Goal: Information Seeking & Learning: Check status

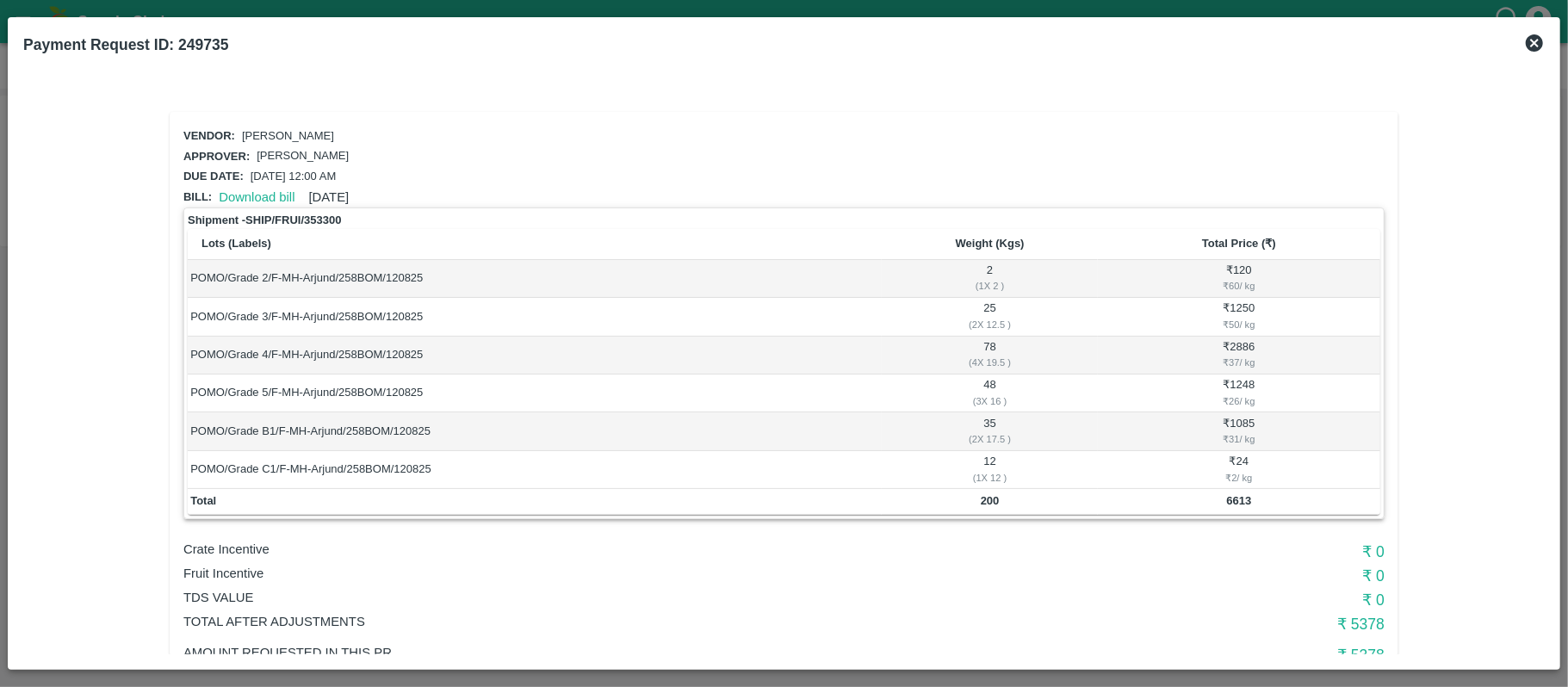
click at [983, 510] on td "200" at bounding box center [989, 502] width 216 height 26
copy b "200"
click at [1237, 504] on b "6613" at bounding box center [1239, 501] width 25 height 13
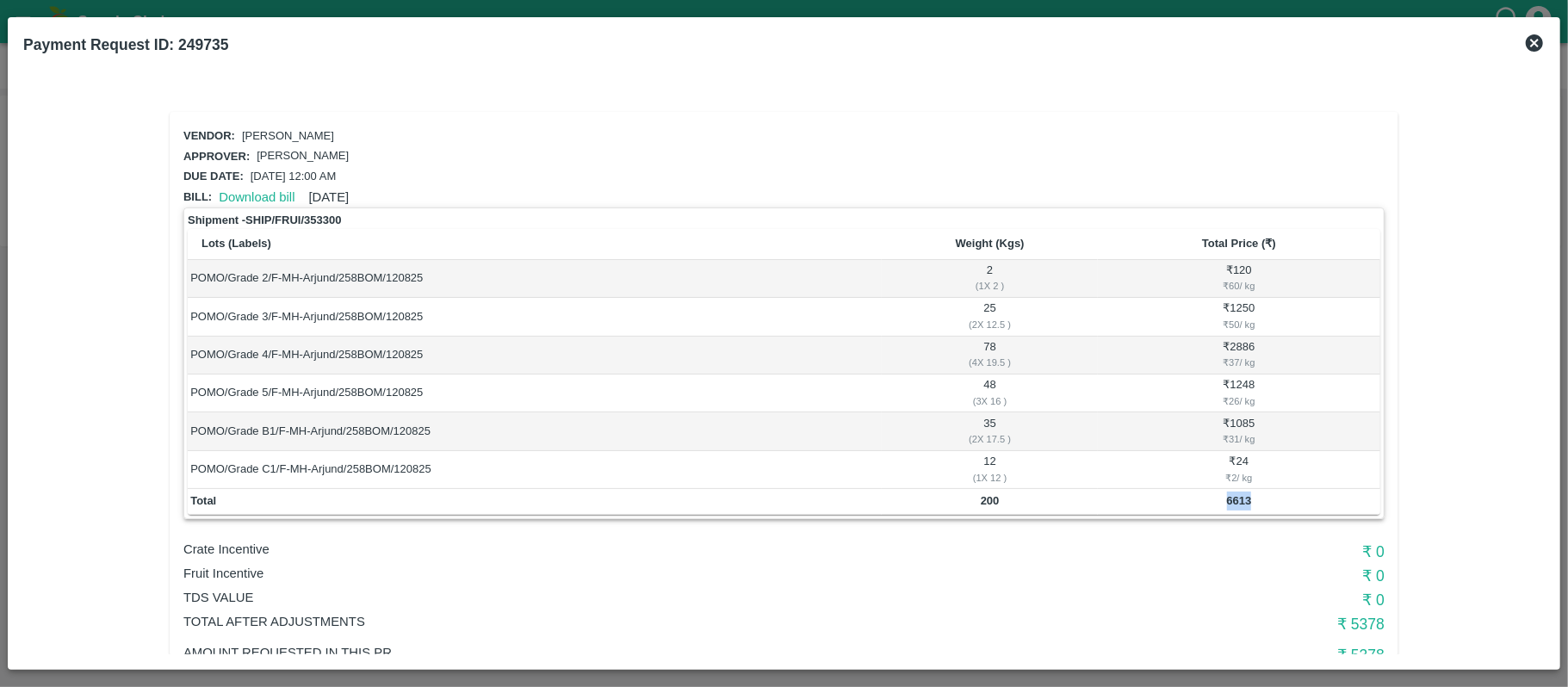
copy b "6613"
click at [976, 492] on td "200" at bounding box center [989, 502] width 216 height 26
copy b "200"
click at [975, 229] on th "Weight (Kgs)" at bounding box center [989, 244] width 216 height 30
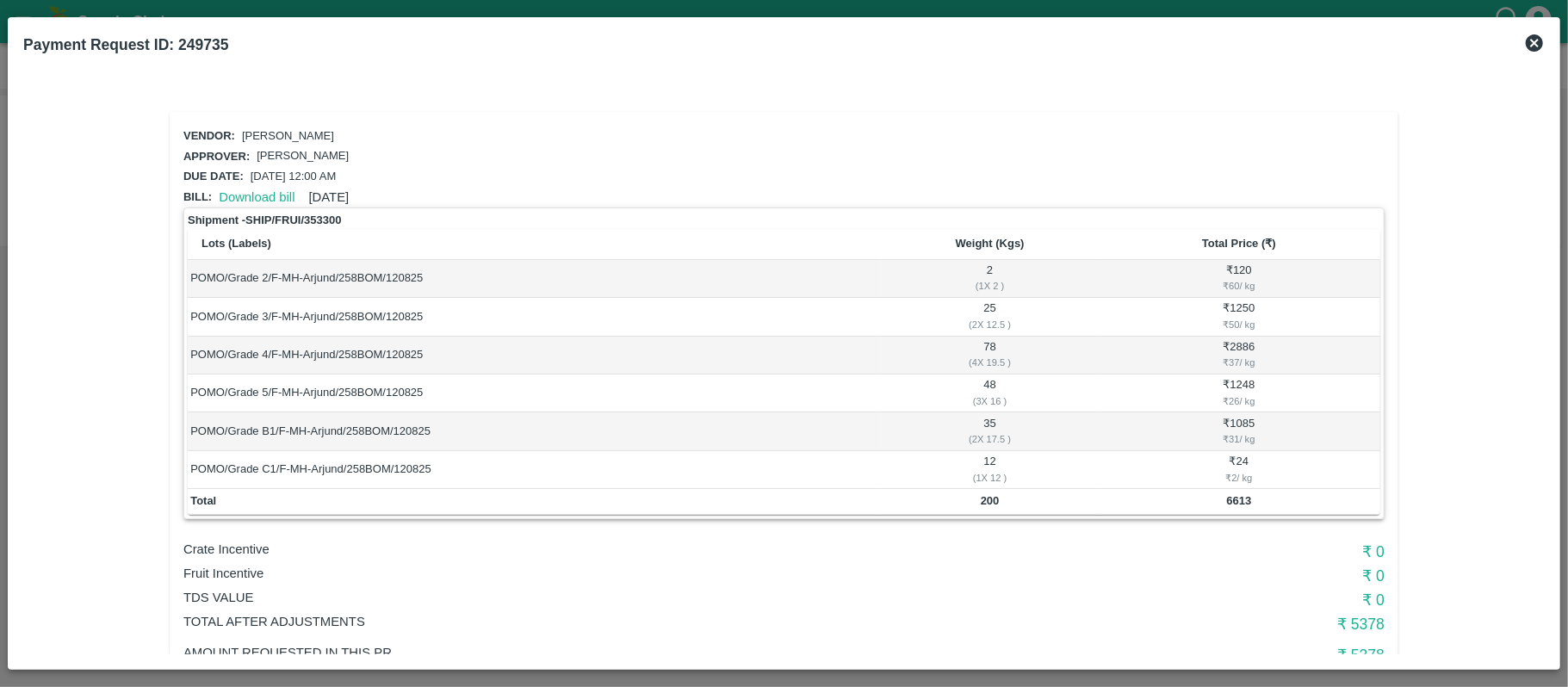
scroll to position [114, 0]
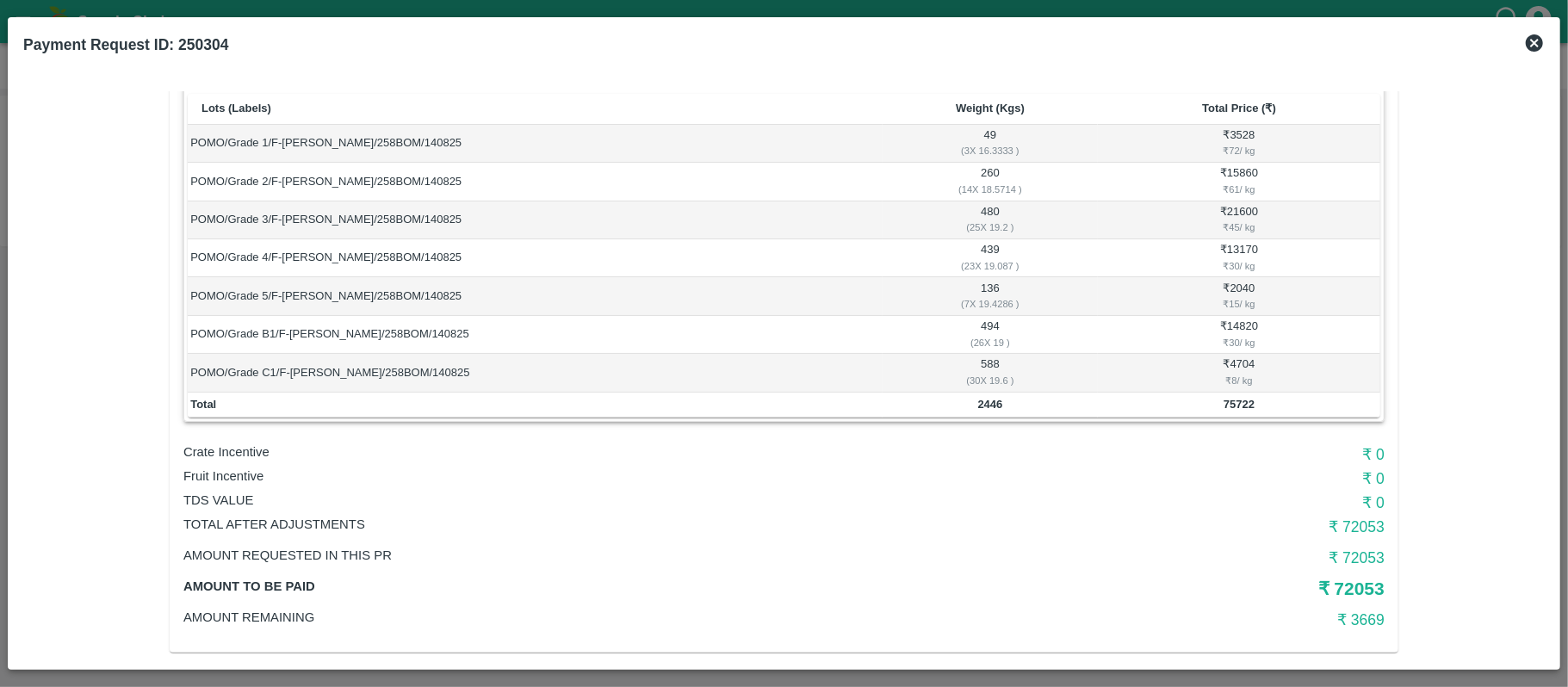
scroll to position [152, 0]
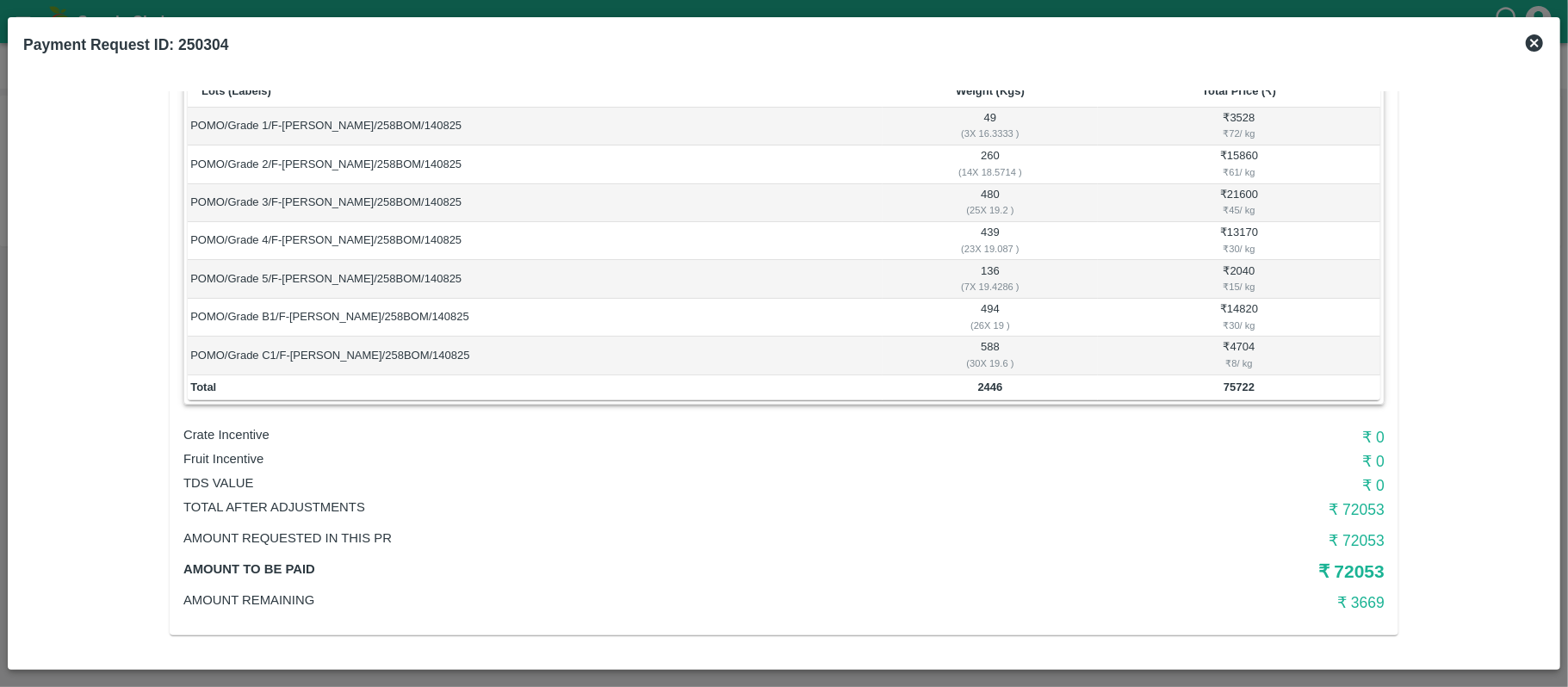
click at [994, 386] on b "2446" at bounding box center [990, 387] width 25 height 13
copy b "2446"
click at [1233, 387] on b "75722" at bounding box center [1238, 387] width 31 height 13
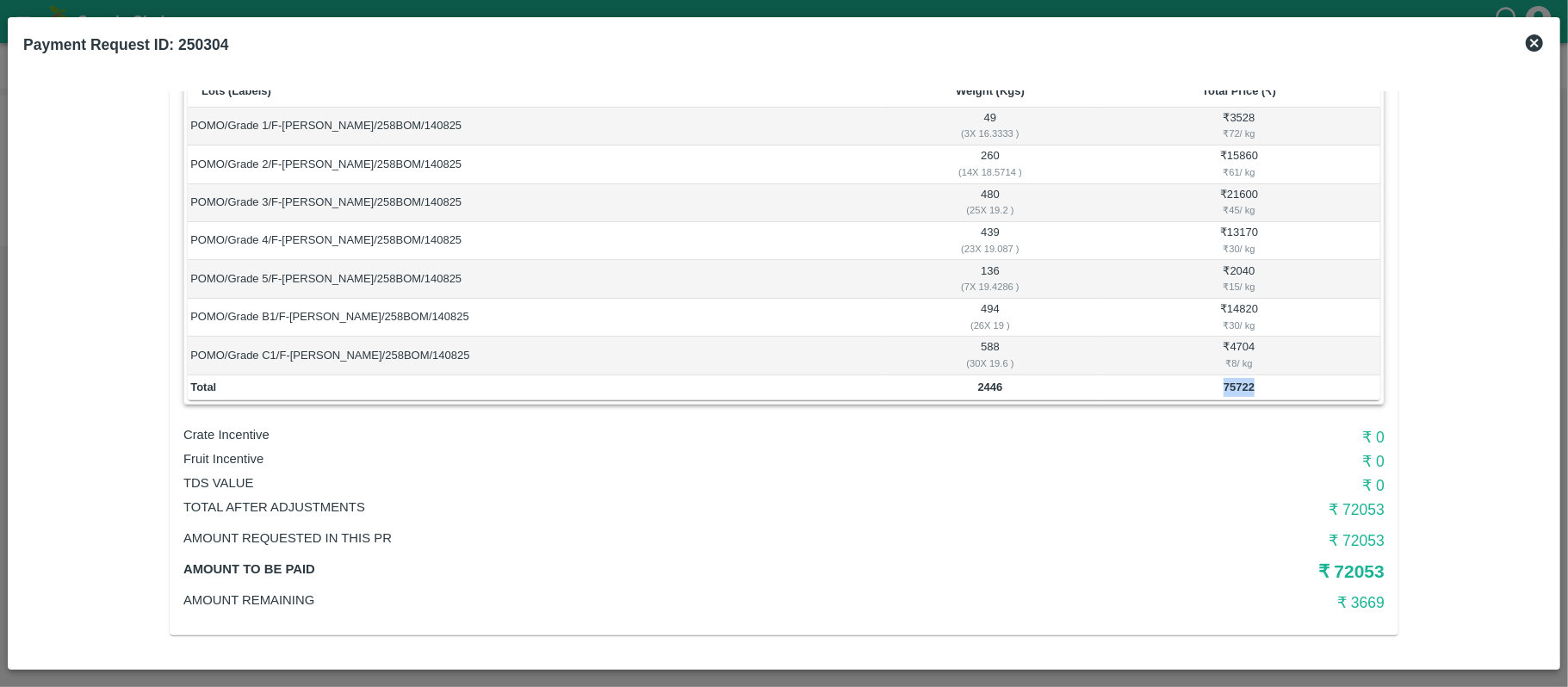
copy b "75722"
click at [972, 389] on td "2446" at bounding box center [990, 387] width 215 height 26
copy b "2446"
click at [1026, 396] on td "2446" at bounding box center [990, 387] width 215 height 26
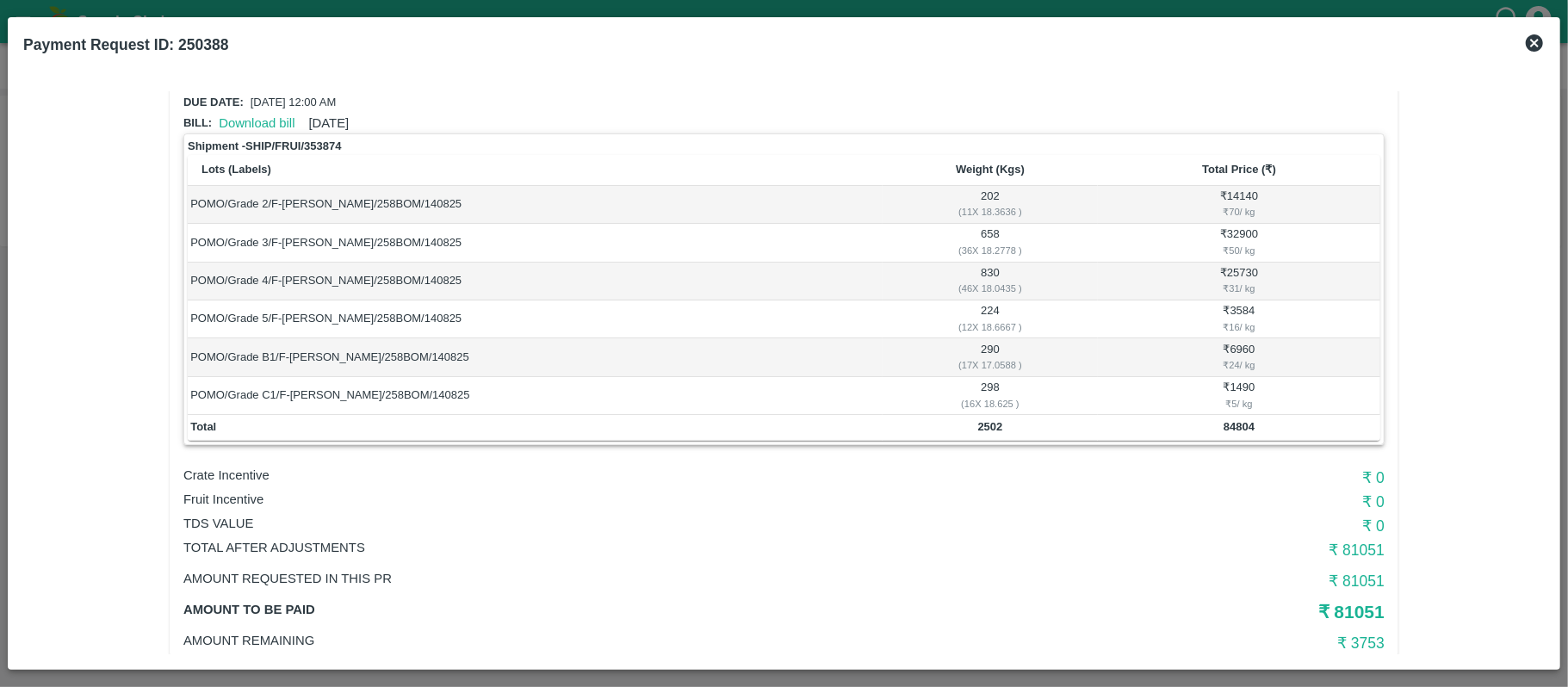
scroll to position [114, 0]
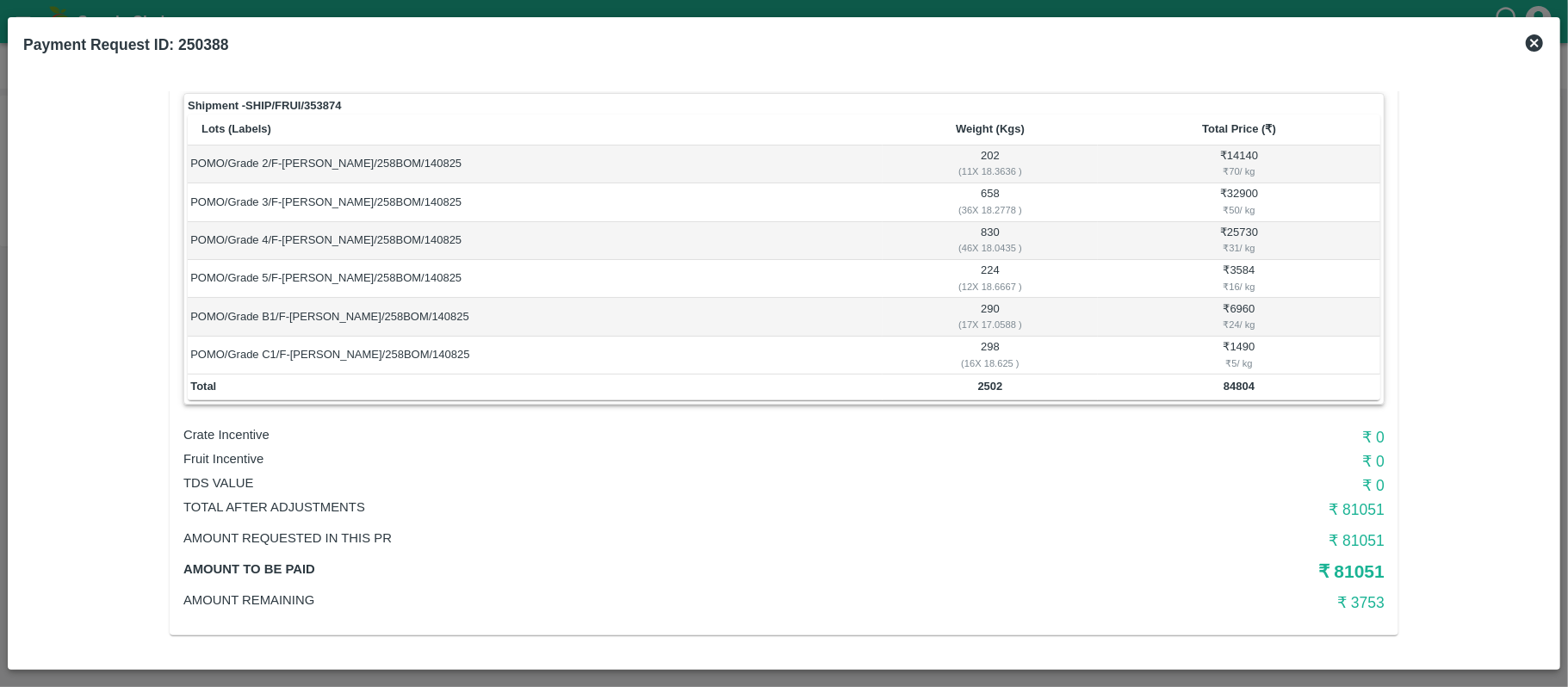
click at [986, 387] on b "2502" at bounding box center [990, 386] width 25 height 13
copy b "2502"
click at [1226, 381] on b "84804" at bounding box center [1238, 386] width 31 height 13
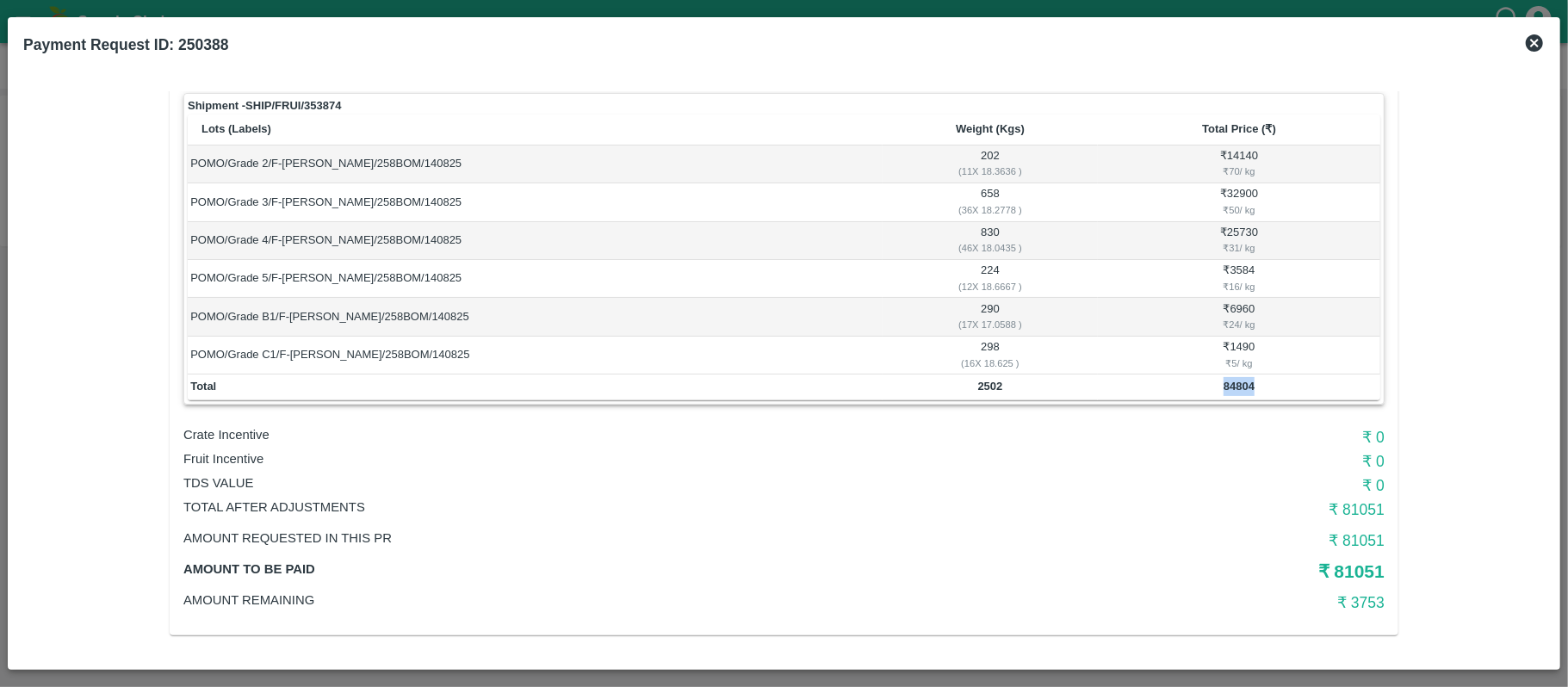
copy b "84804"
click at [980, 383] on b "2502" at bounding box center [990, 386] width 25 height 13
copy b "2502"
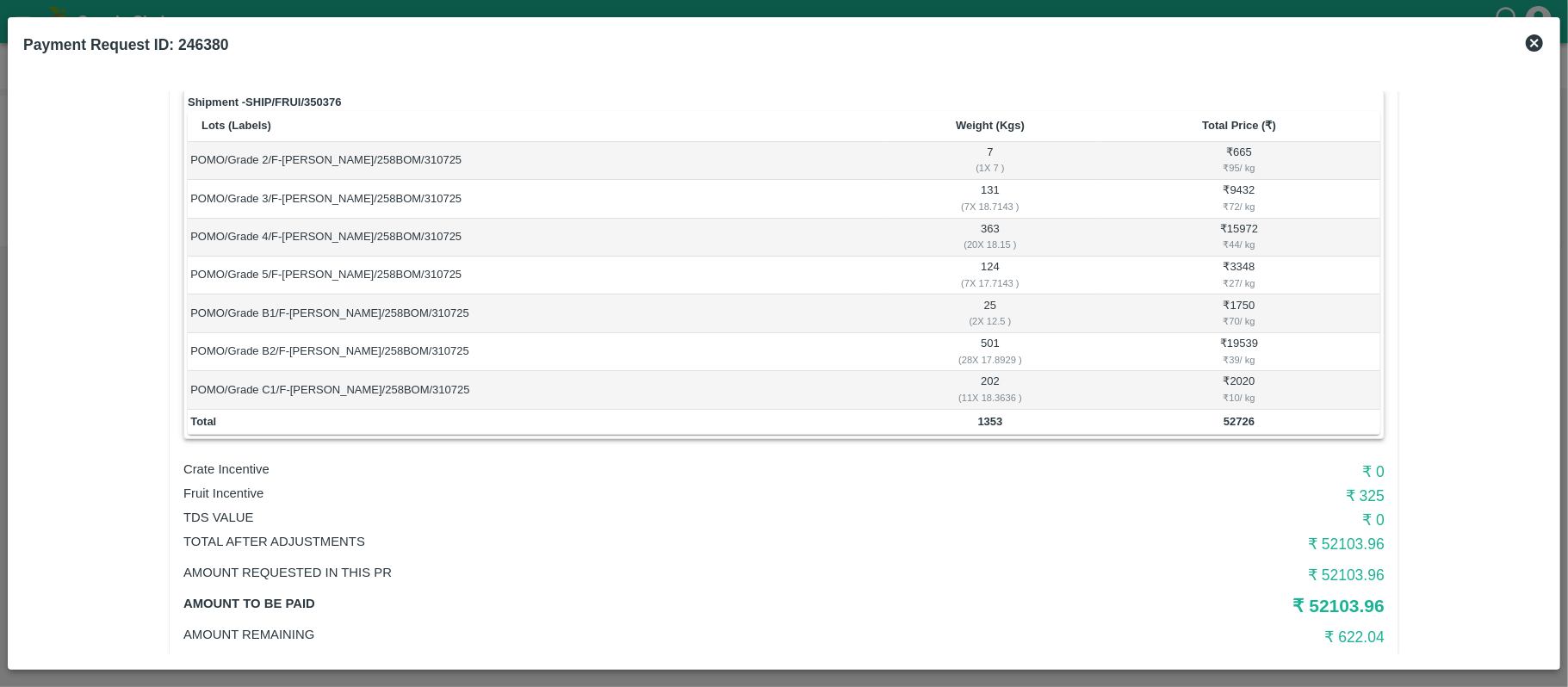
scroll to position [152, 0]
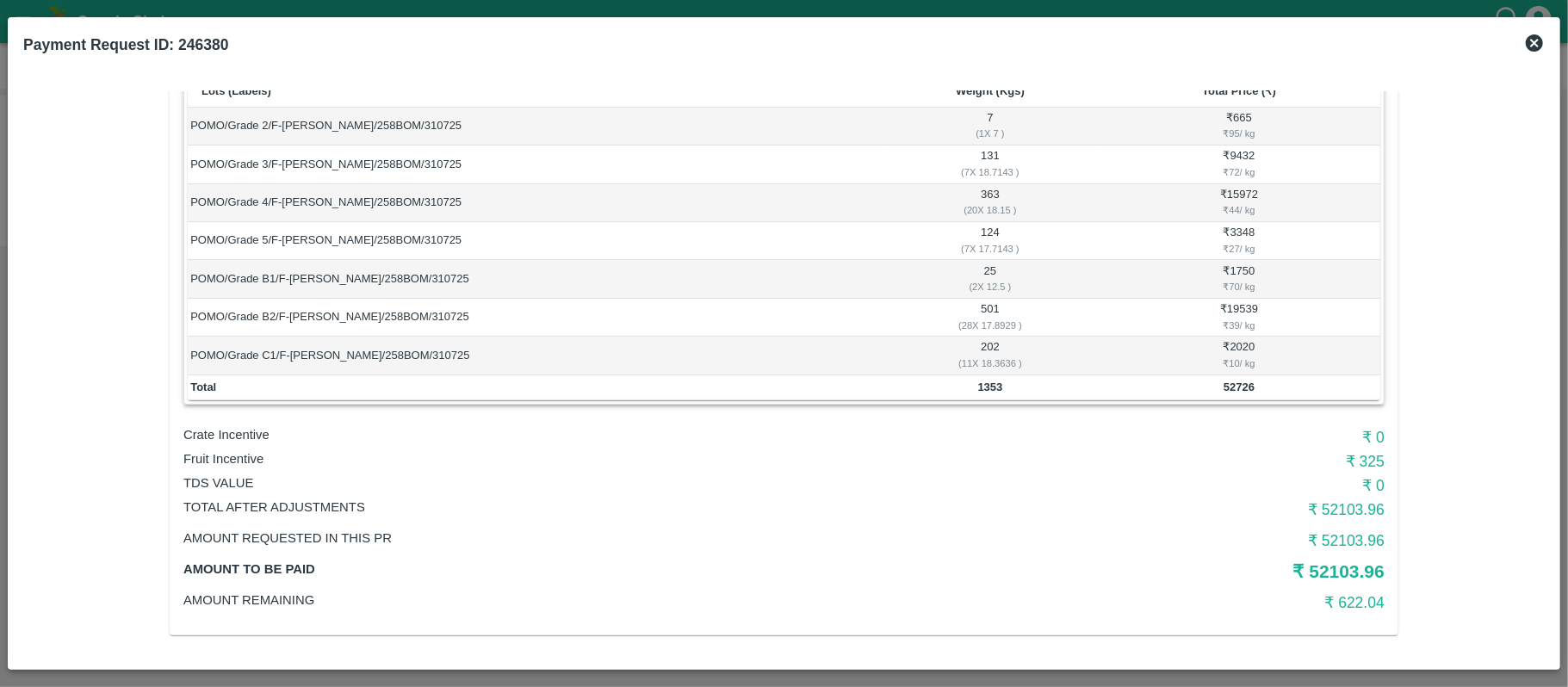
click at [997, 393] on td "1353" at bounding box center [990, 387] width 215 height 26
copy b "1353"
click at [1227, 391] on b "52726" at bounding box center [1238, 387] width 31 height 13
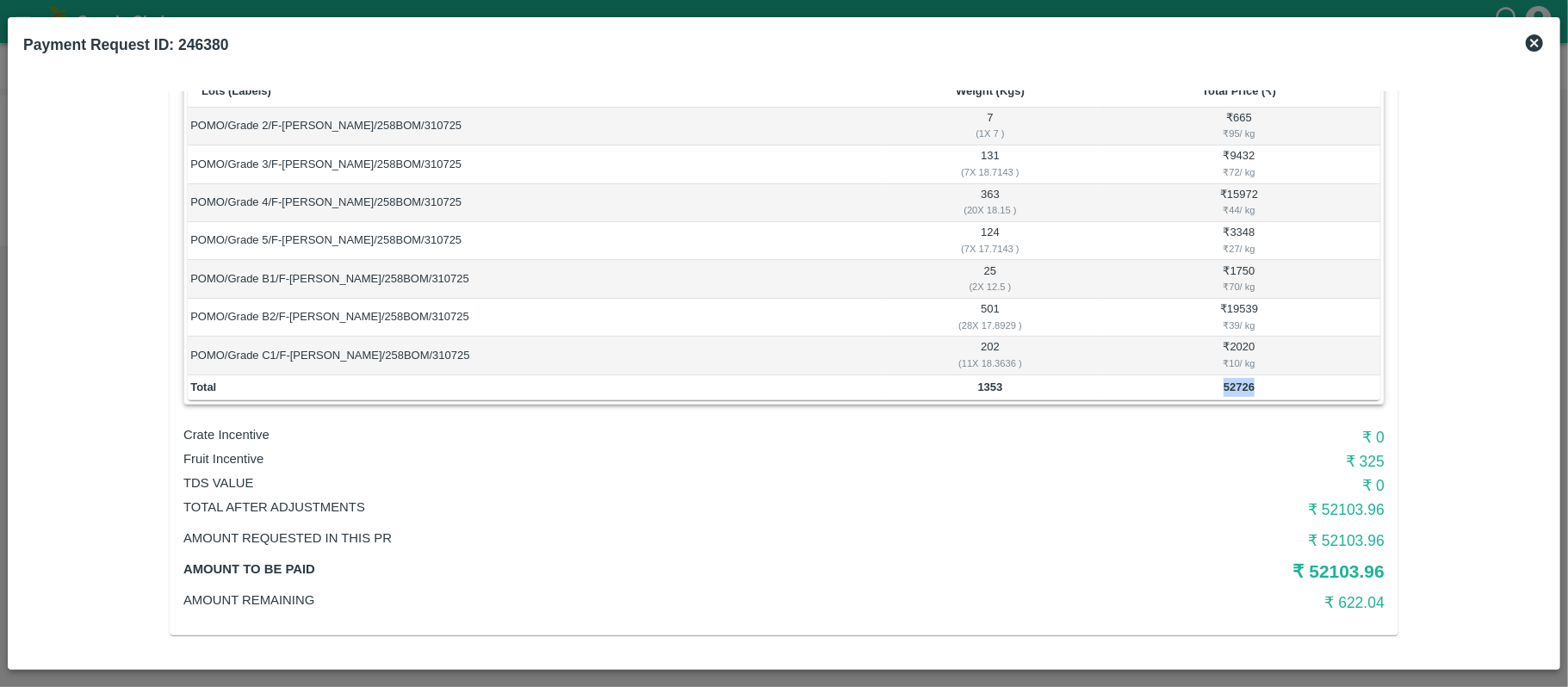
copy b "52726"
click at [990, 386] on b "1353" at bounding box center [990, 387] width 25 height 13
copy b "1353"
click at [1245, 428] on h6 "₹ 0" at bounding box center [1185, 438] width 401 height 25
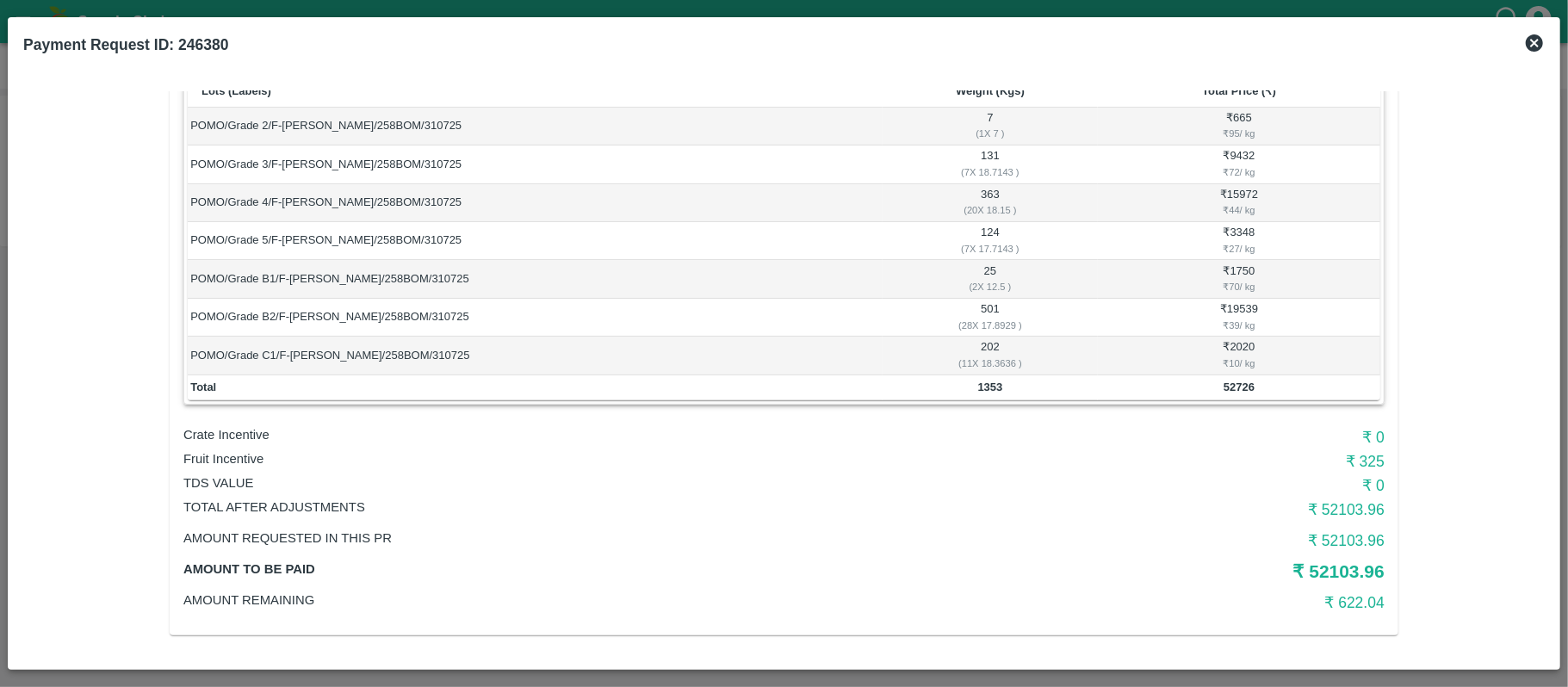
drag, startPoint x: 555, startPoint y: 412, endPoint x: 545, endPoint y: 418, distance: 11.7
click at [553, 412] on div "Vendor: Shubham Sharad Wagh Approver: Abhinav Sharma Due date: 15 Aug 2025, 07:…" at bounding box center [784, 297] width 1229 height 676
click at [242, 452] on p "Fruit Incentive" at bounding box center [584, 459] width 801 height 19
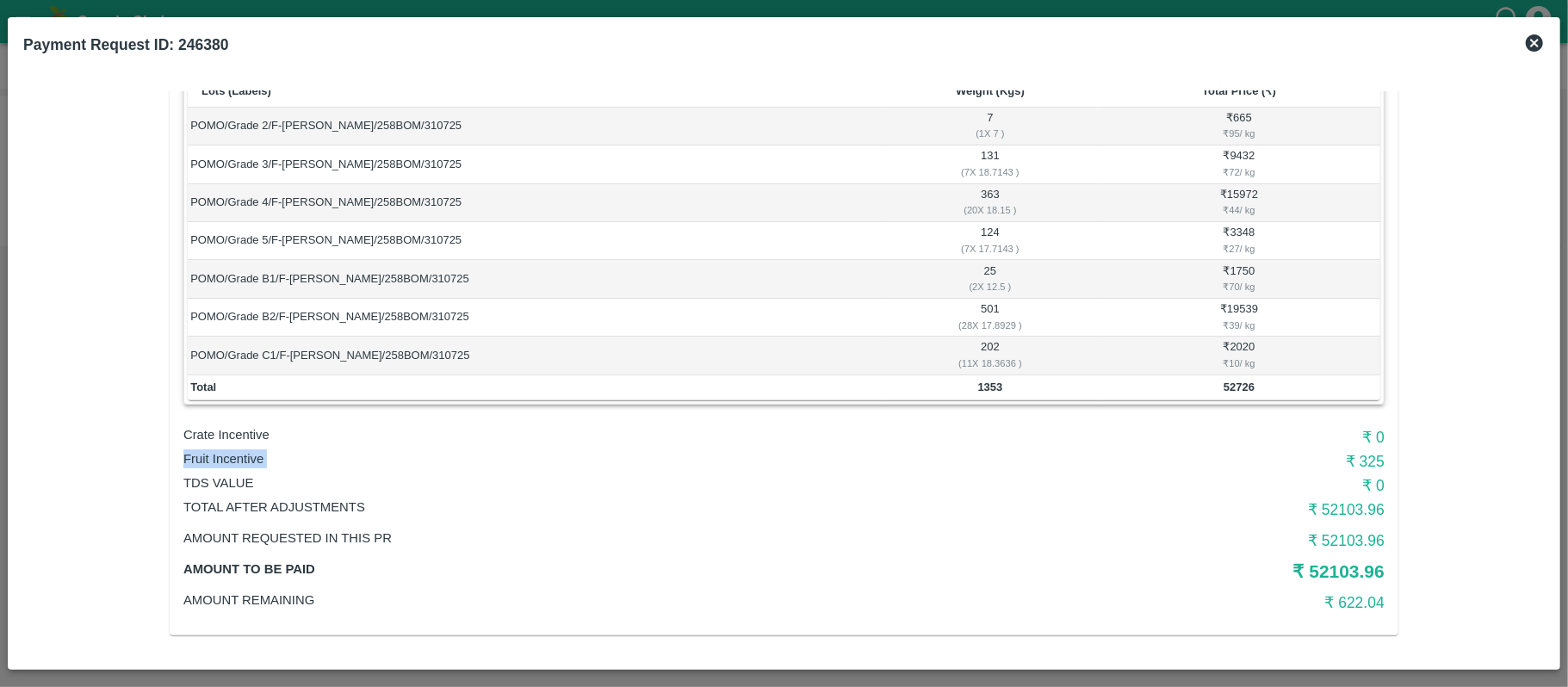
copy p "Fruit Incentive"
click at [1130, 372] on td "₹ 2020 ₹ 10 / kg" at bounding box center [1238, 355] width 282 height 38
click at [1365, 452] on h6 "₹ 325" at bounding box center [1185, 462] width 401 height 25
copy h6 "325"
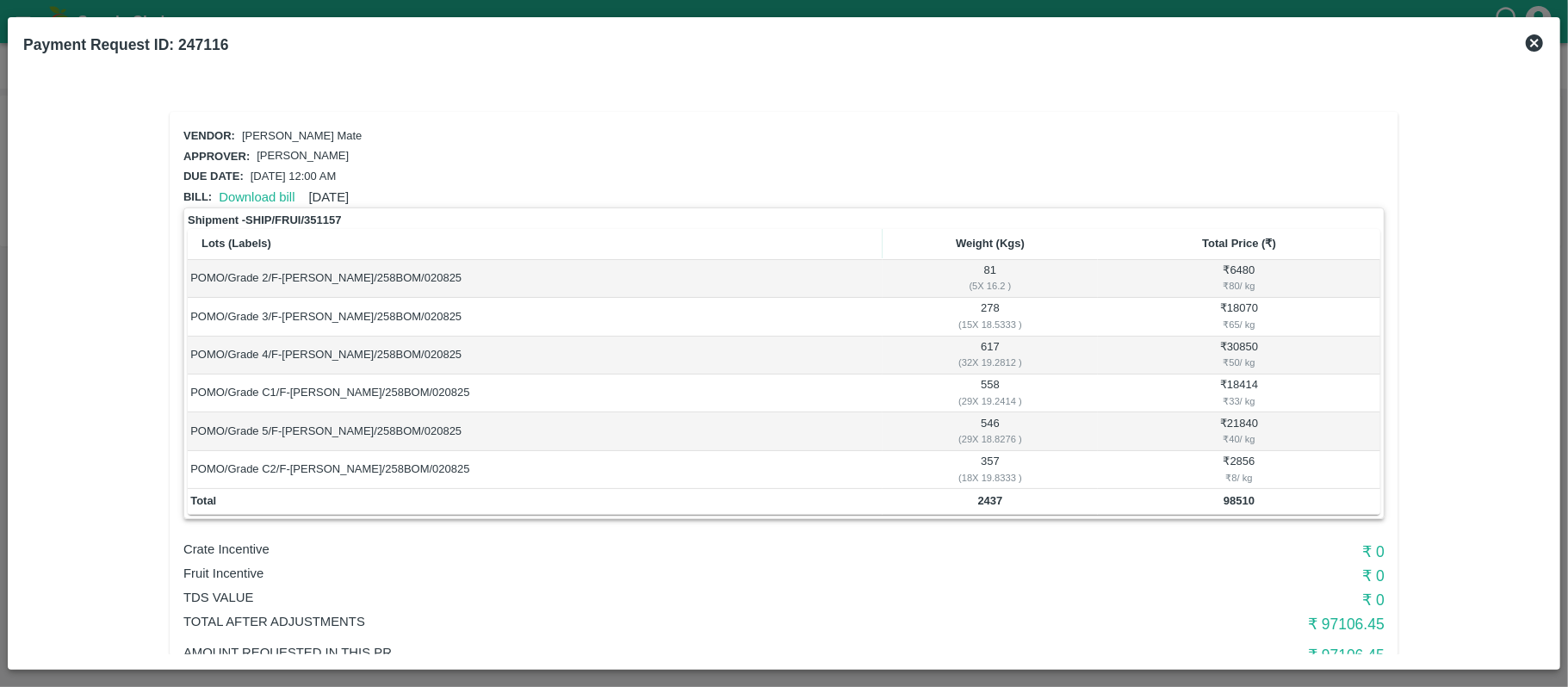
scroll to position [114, 0]
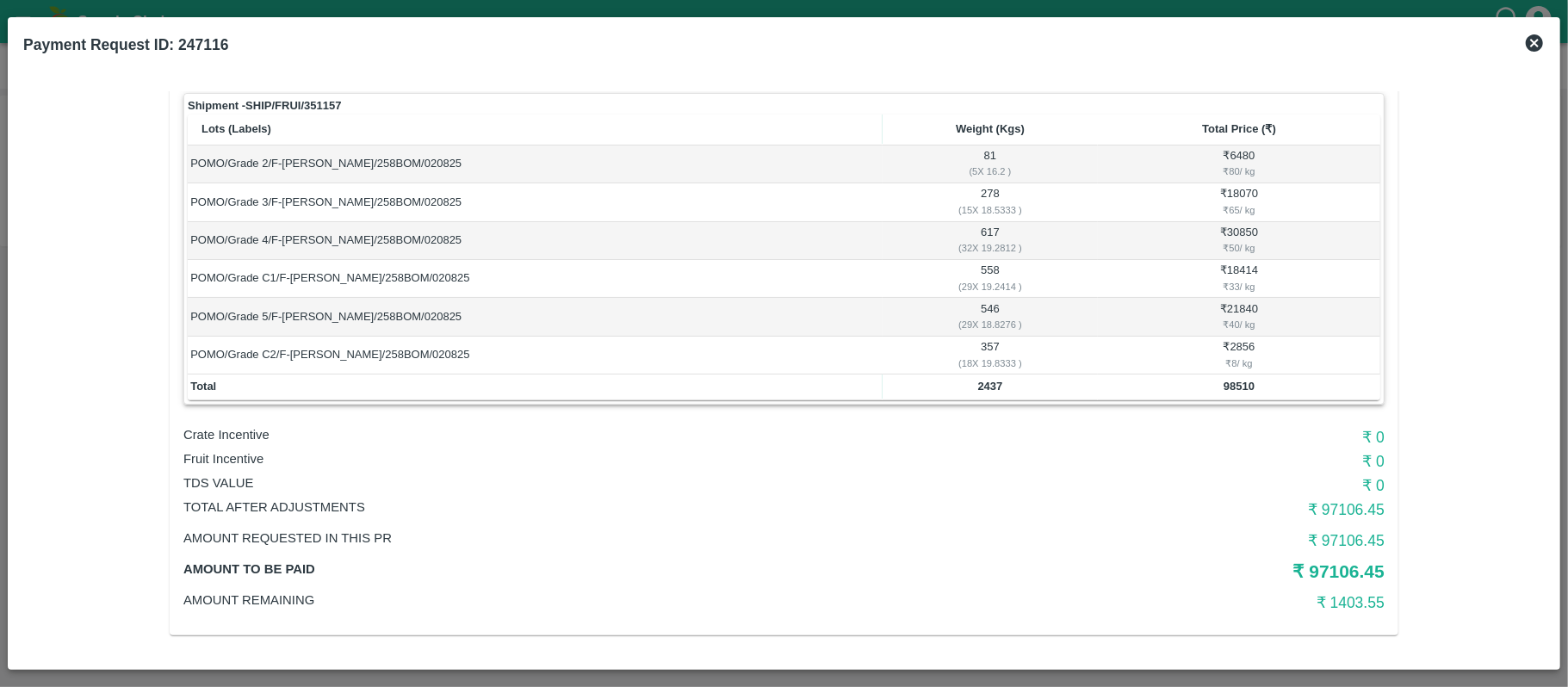
click at [986, 387] on b "2437" at bounding box center [990, 386] width 25 height 13
copy b "2437"
click at [1223, 389] on b "98510" at bounding box center [1238, 386] width 31 height 13
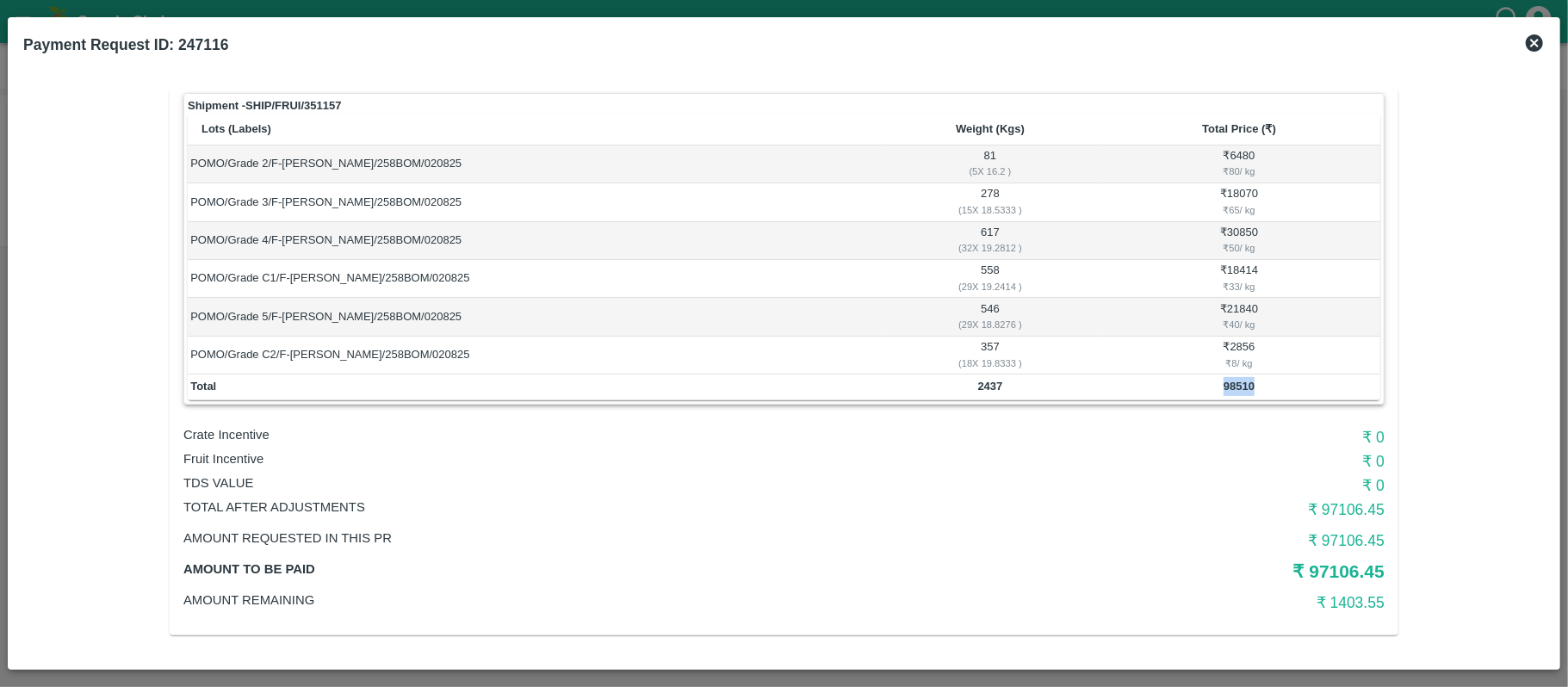
copy b "98510"
click at [986, 386] on b "2437" at bounding box center [990, 386] width 25 height 13
copy b "2437"
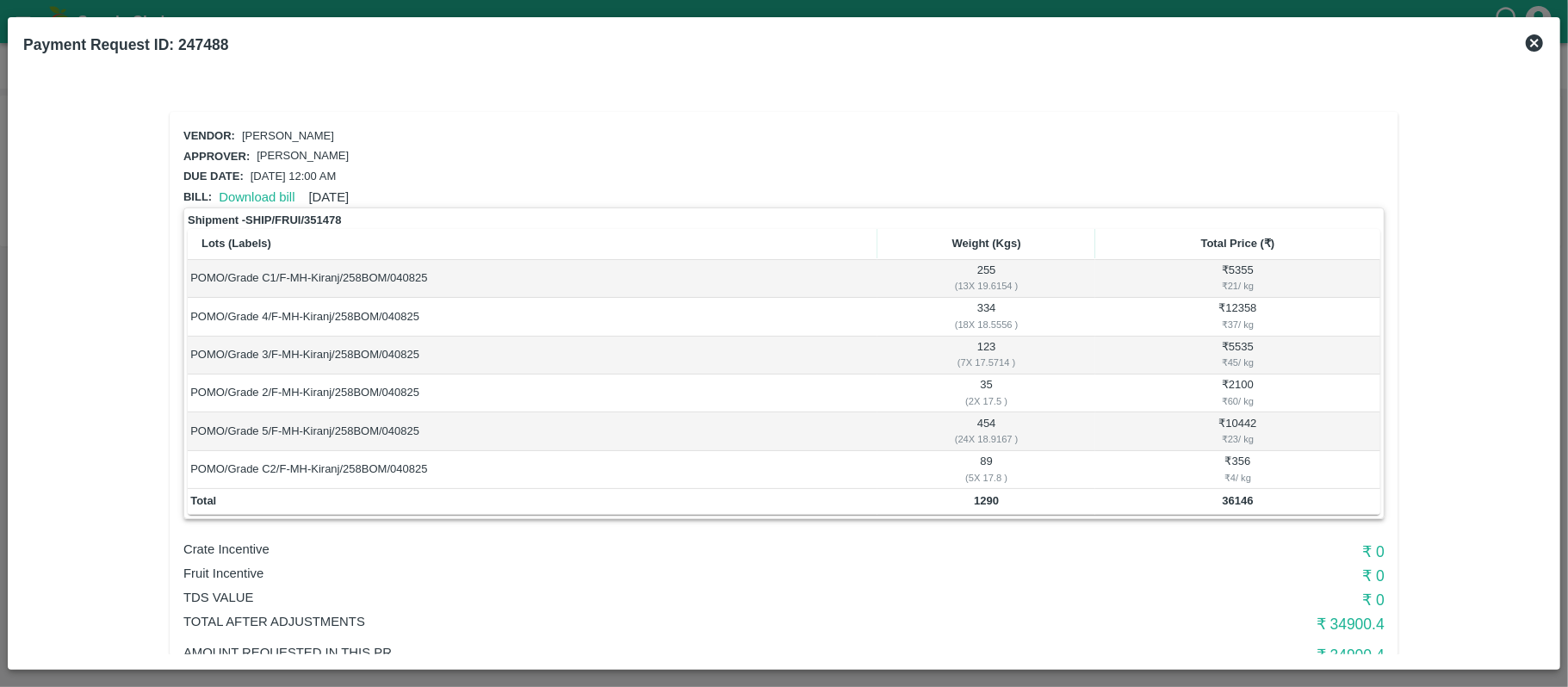
click at [985, 507] on td "1290" at bounding box center [986, 502] width 218 height 26
copy b "1290"
click at [1237, 501] on b "36146" at bounding box center [1236, 501] width 31 height 13
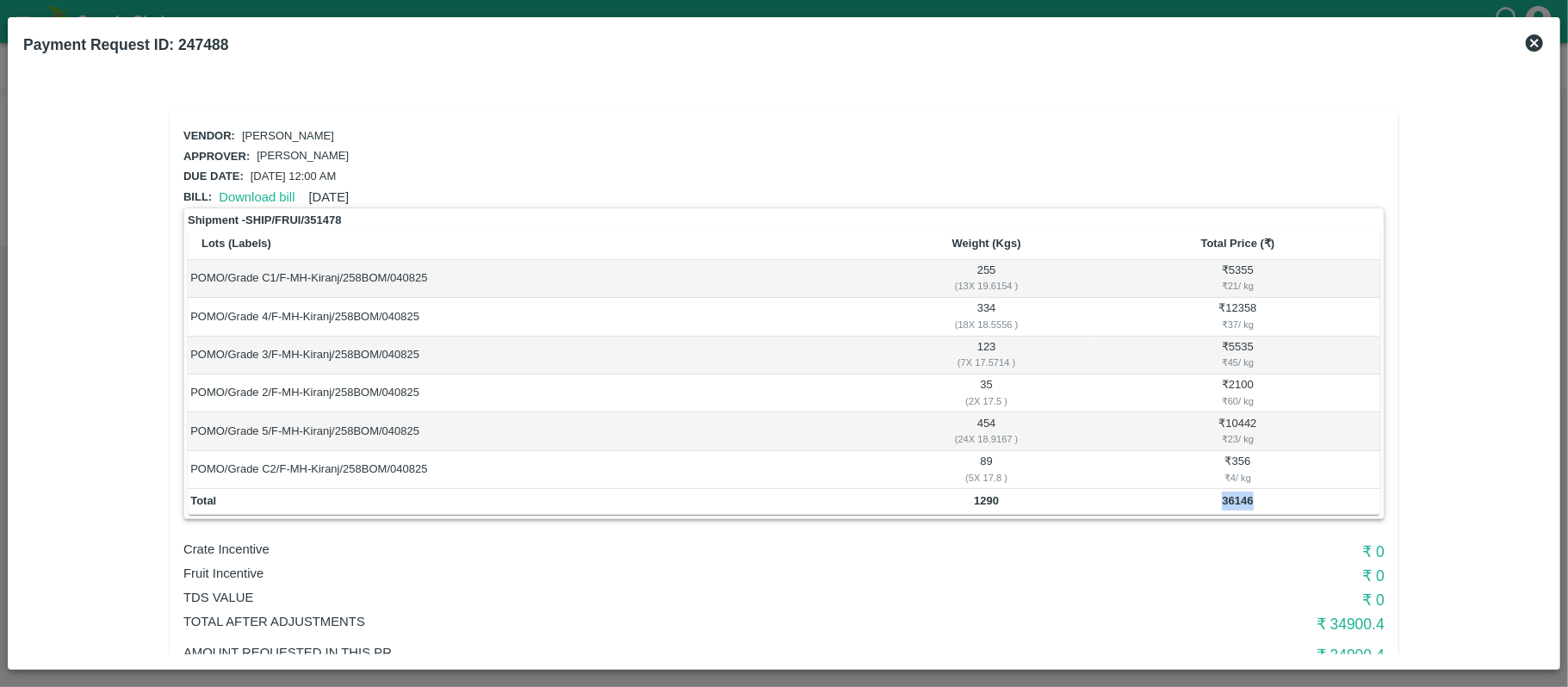
copy b "36146"
click at [990, 494] on b "1290" at bounding box center [986, 501] width 25 height 13
copy b "1290"
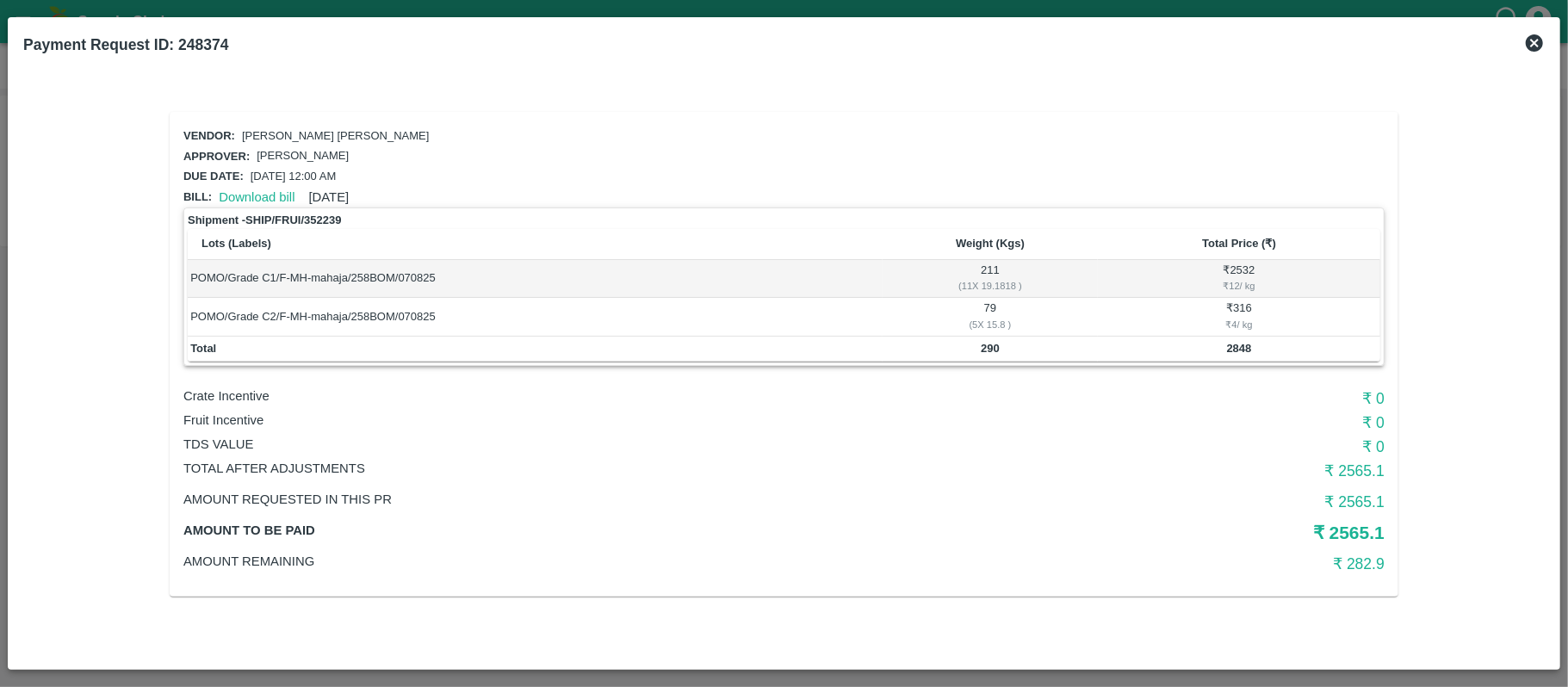
click at [994, 350] on b "290" at bounding box center [990, 349] width 19 height 13
copy b "290"
click at [1116, 393] on h6 "₹ 0" at bounding box center [1185, 399] width 401 height 25
click at [1226, 352] on td "2848" at bounding box center [1238, 349] width 282 height 26
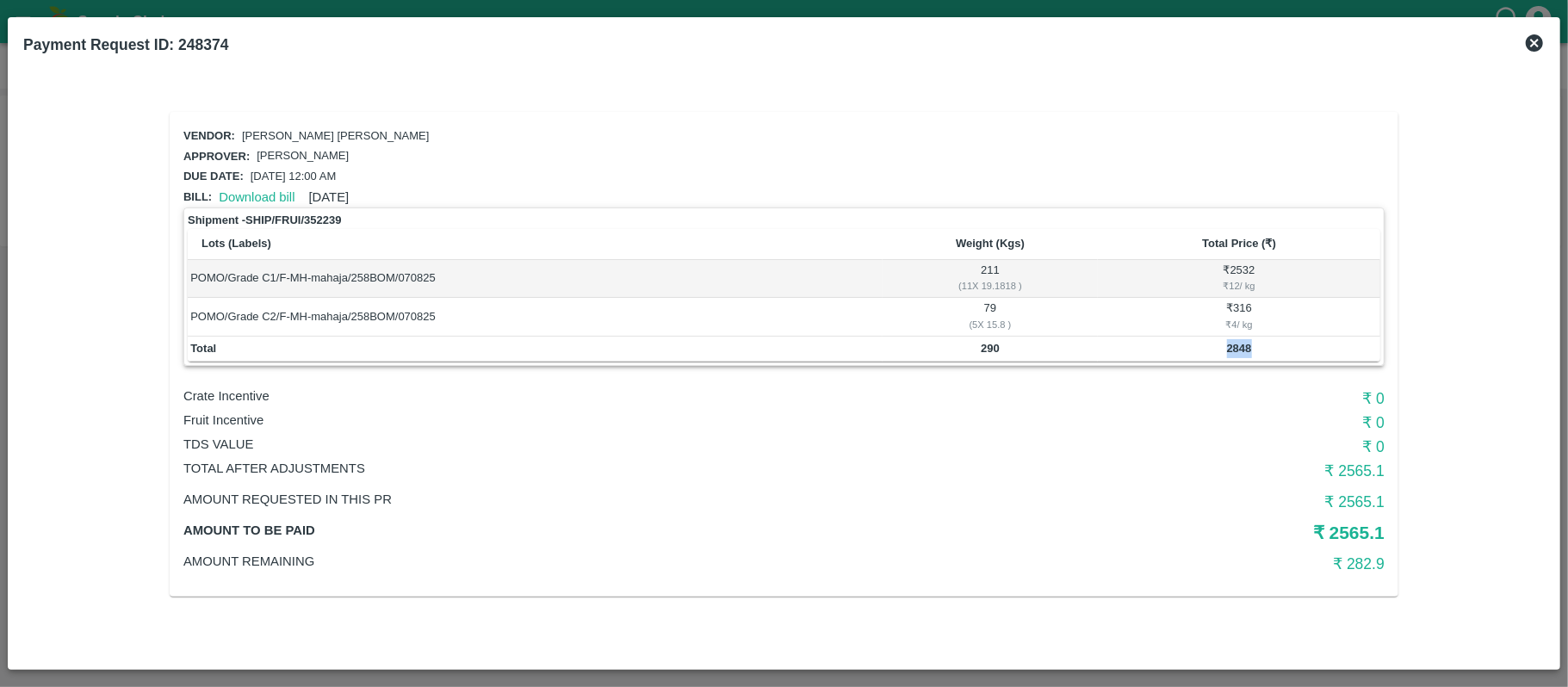
click at [1226, 352] on td "2848" at bounding box center [1238, 349] width 282 height 26
copy b "2848"
click at [985, 342] on b "290" at bounding box center [990, 349] width 19 height 13
copy b "290"
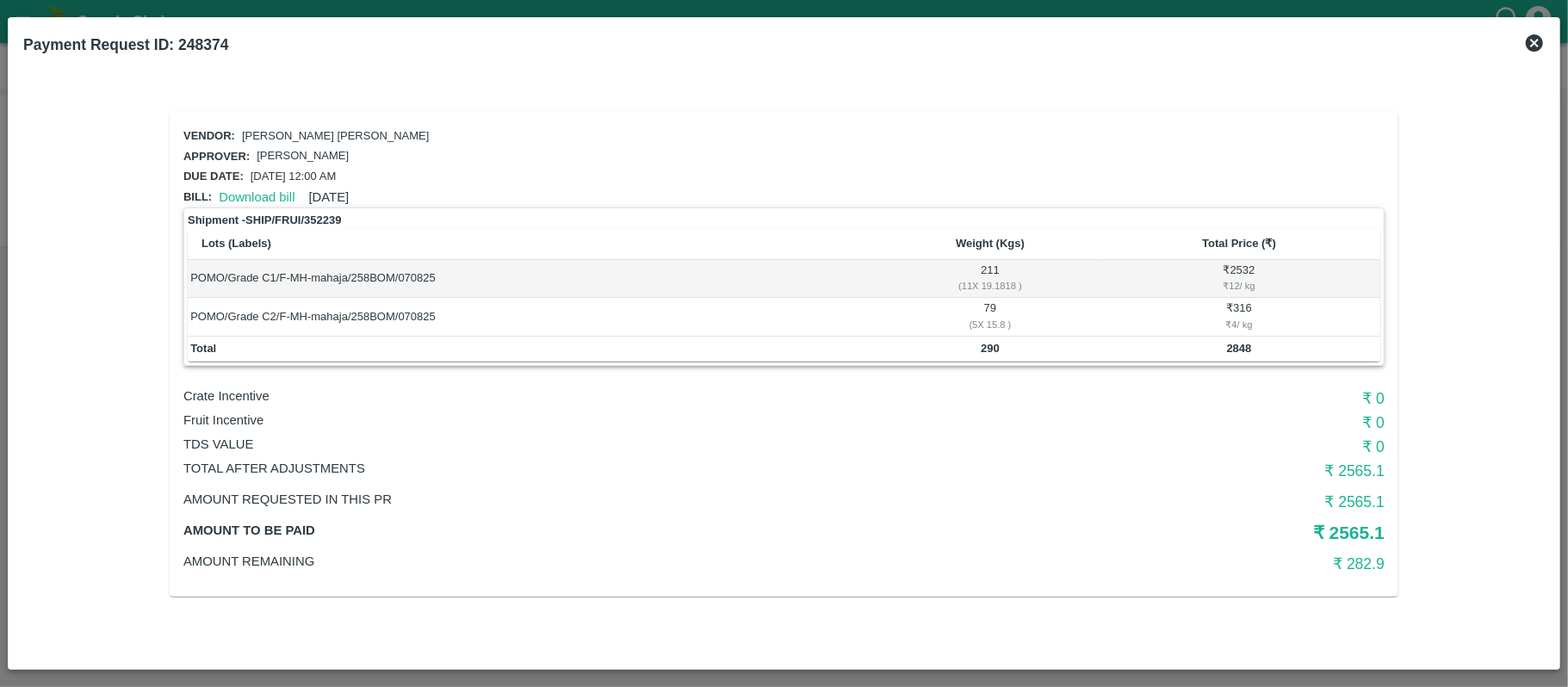
click at [889, 225] on div "Shipment - SHIP/FRUI/352239" at bounding box center [784, 220] width 1192 height 17
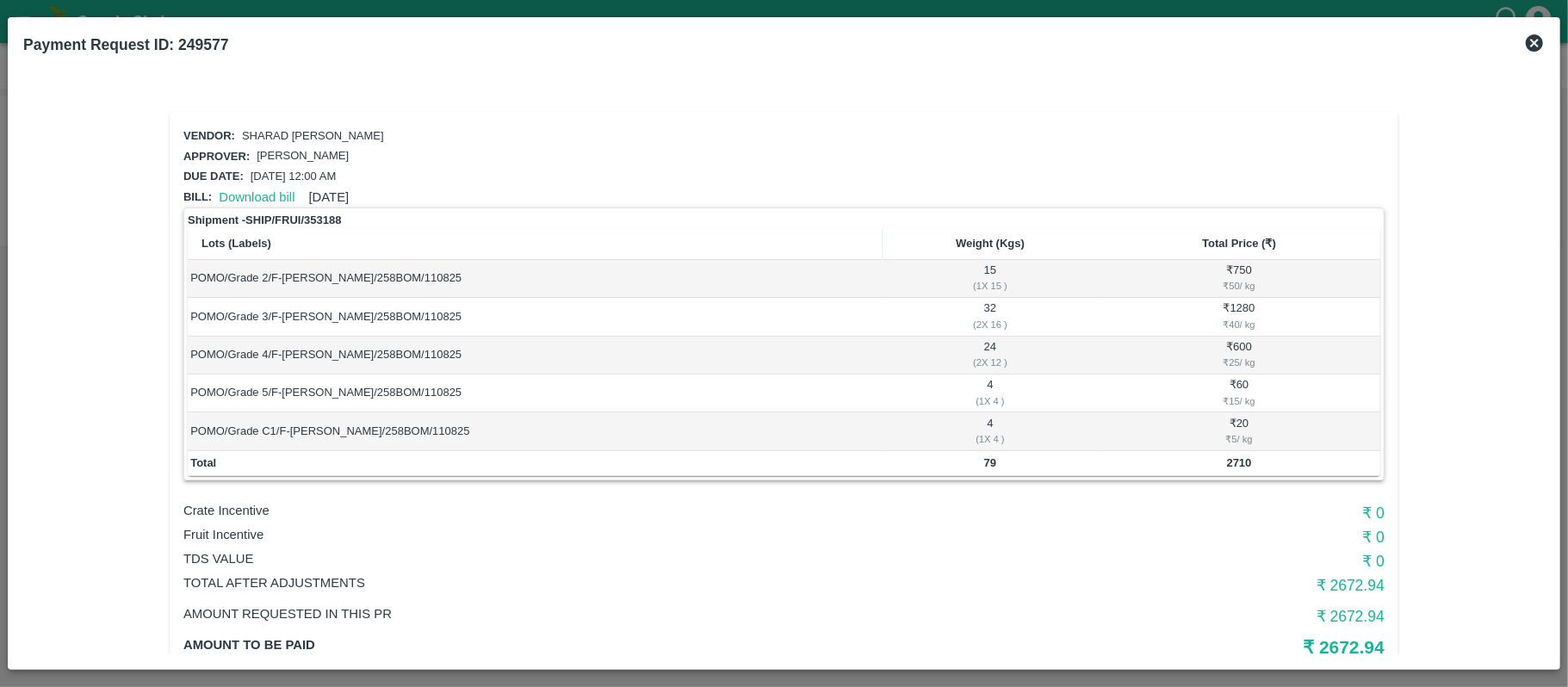
click at [981, 470] on td "79" at bounding box center [990, 464] width 215 height 26
copy b "79"
click at [1230, 456] on b "2710" at bounding box center [1239, 463] width 25 height 13
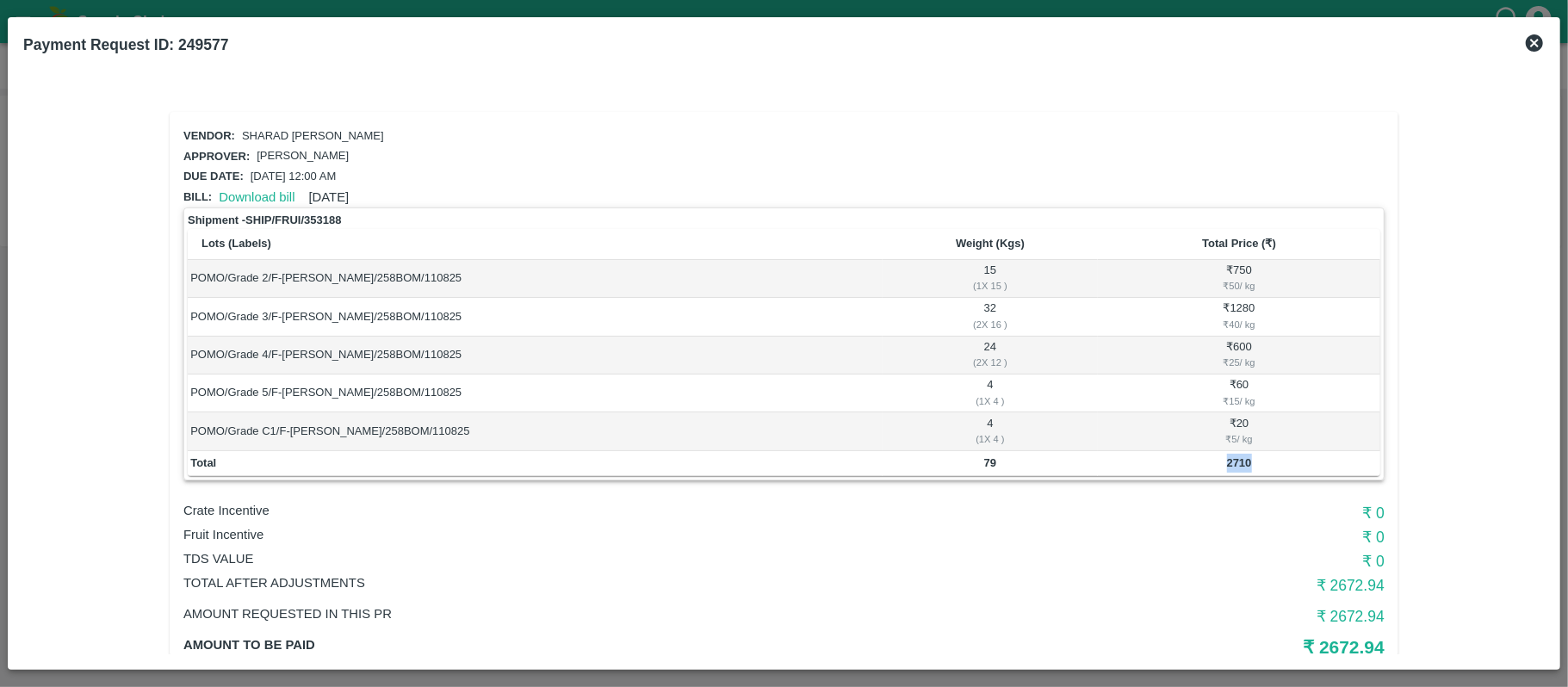
copy b "2710"
click at [992, 466] on b "79" at bounding box center [990, 463] width 12 height 13
click at [992, 465] on b "79" at bounding box center [990, 463] width 12 height 13
copy b "79"
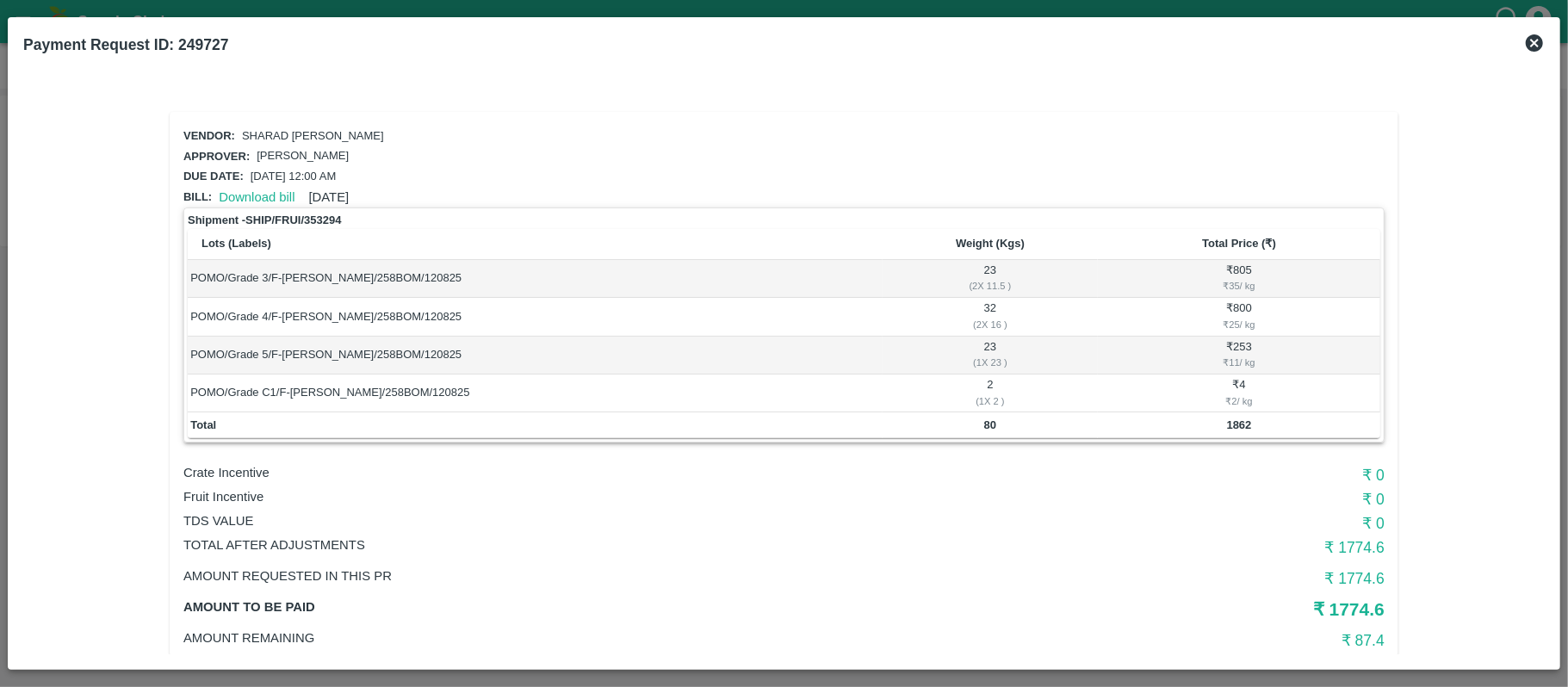
click at [988, 422] on b "80" at bounding box center [990, 425] width 12 height 13
copy b "80"
click at [1126, 374] on td "₹ 4 ₹ 2 / kg" at bounding box center [1238, 393] width 282 height 38
click at [1239, 421] on b "1862" at bounding box center [1239, 425] width 25 height 13
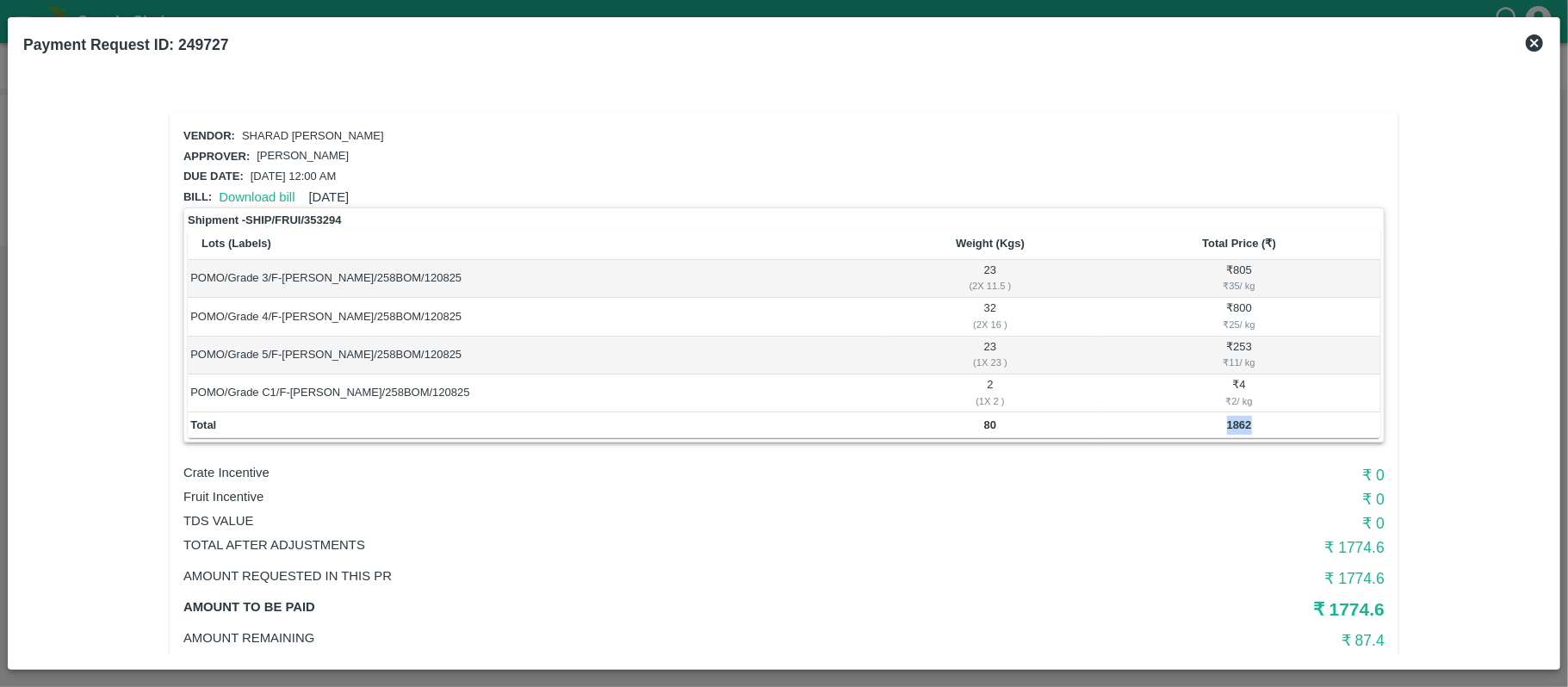
click at [1239, 421] on b "1862" at bounding box center [1239, 425] width 25 height 13
copy b "1862"
click at [993, 421] on b "80" at bounding box center [990, 425] width 12 height 13
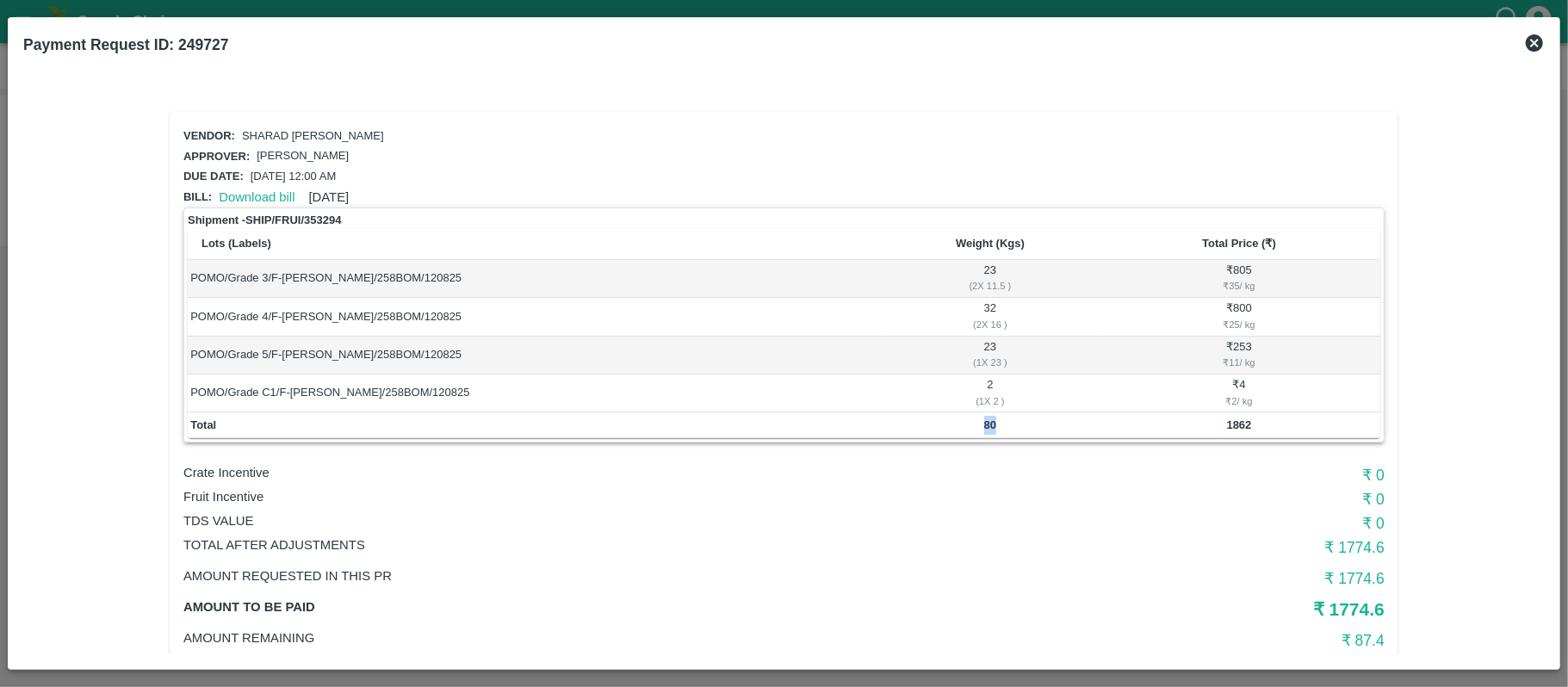
copy b "80"
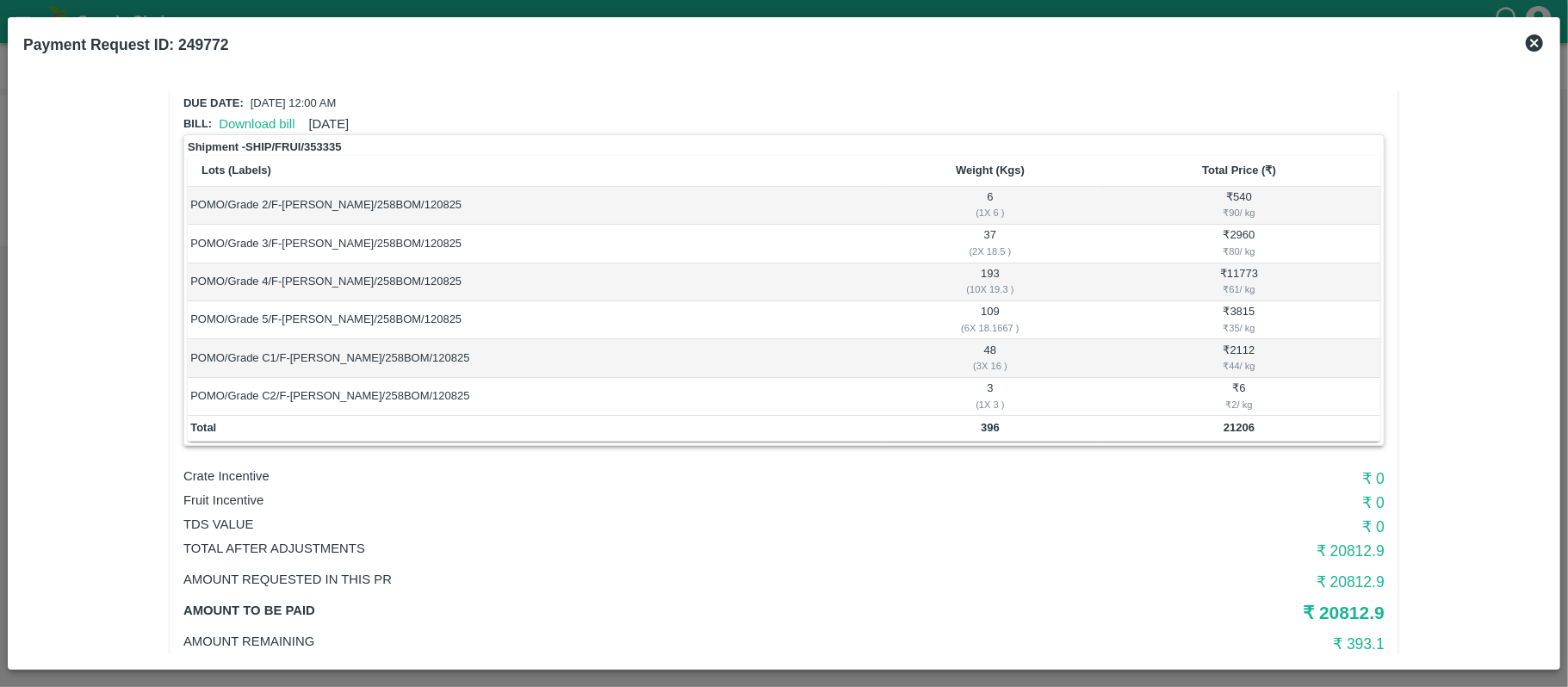
scroll to position [114, 0]
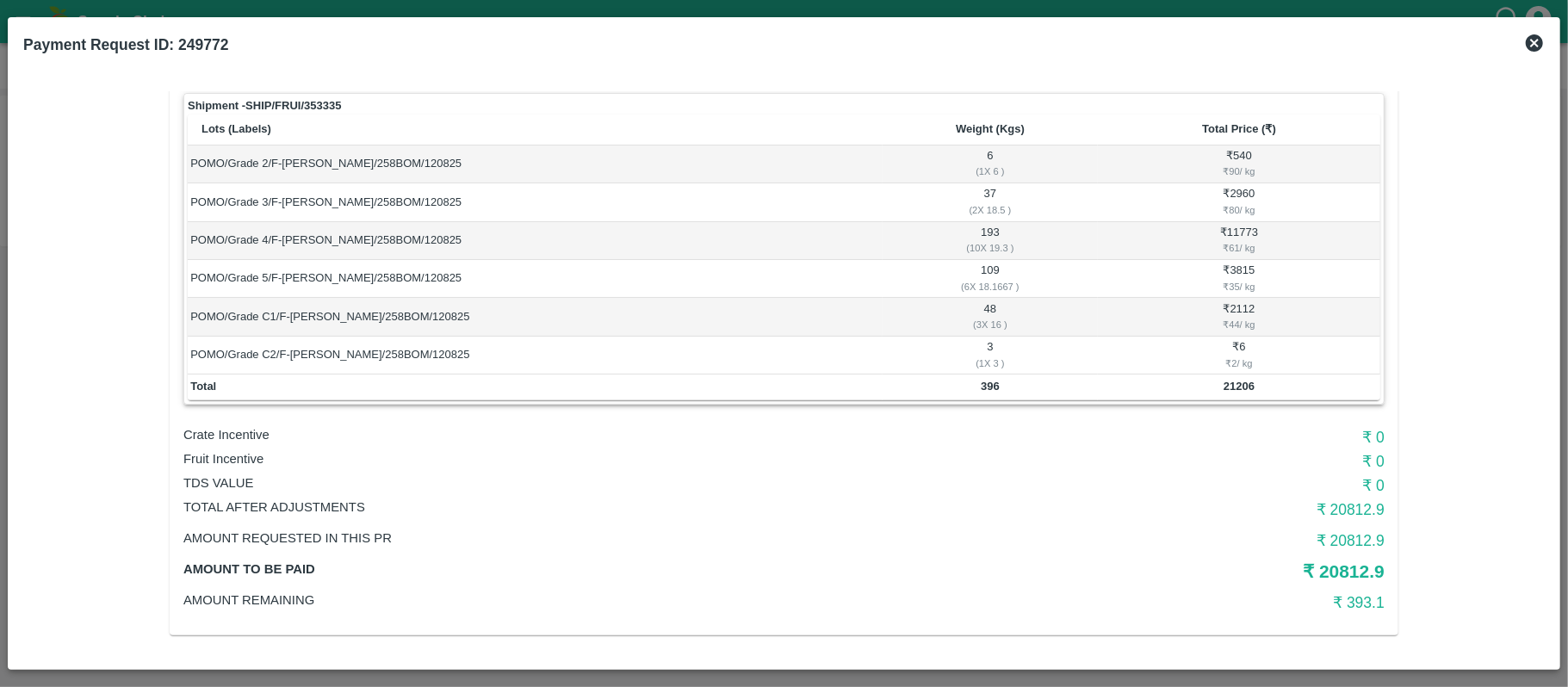
click at [983, 386] on b "396" at bounding box center [990, 386] width 19 height 13
copy b "396"
click at [1109, 345] on td "₹ 6 ₹ 2 / kg" at bounding box center [1238, 355] width 282 height 38
click at [1233, 387] on b "21206" at bounding box center [1238, 386] width 31 height 13
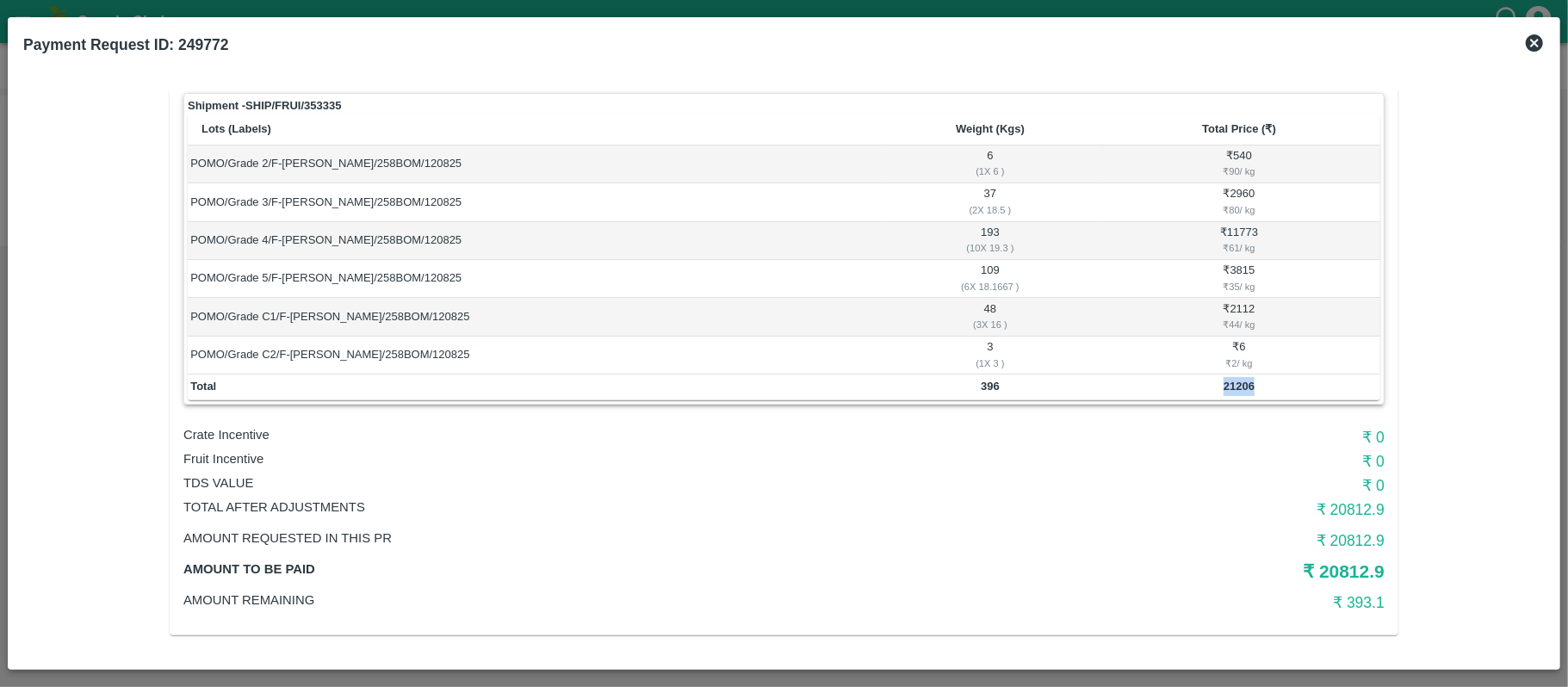
click at [1233, 387] on b "21206" at bounding box center [1238, 386] width 31 height 13
copy b "21206"
click at [989, 393] on td "396" at bounding box center [990, 386] width 215 height 26
copy b "396"
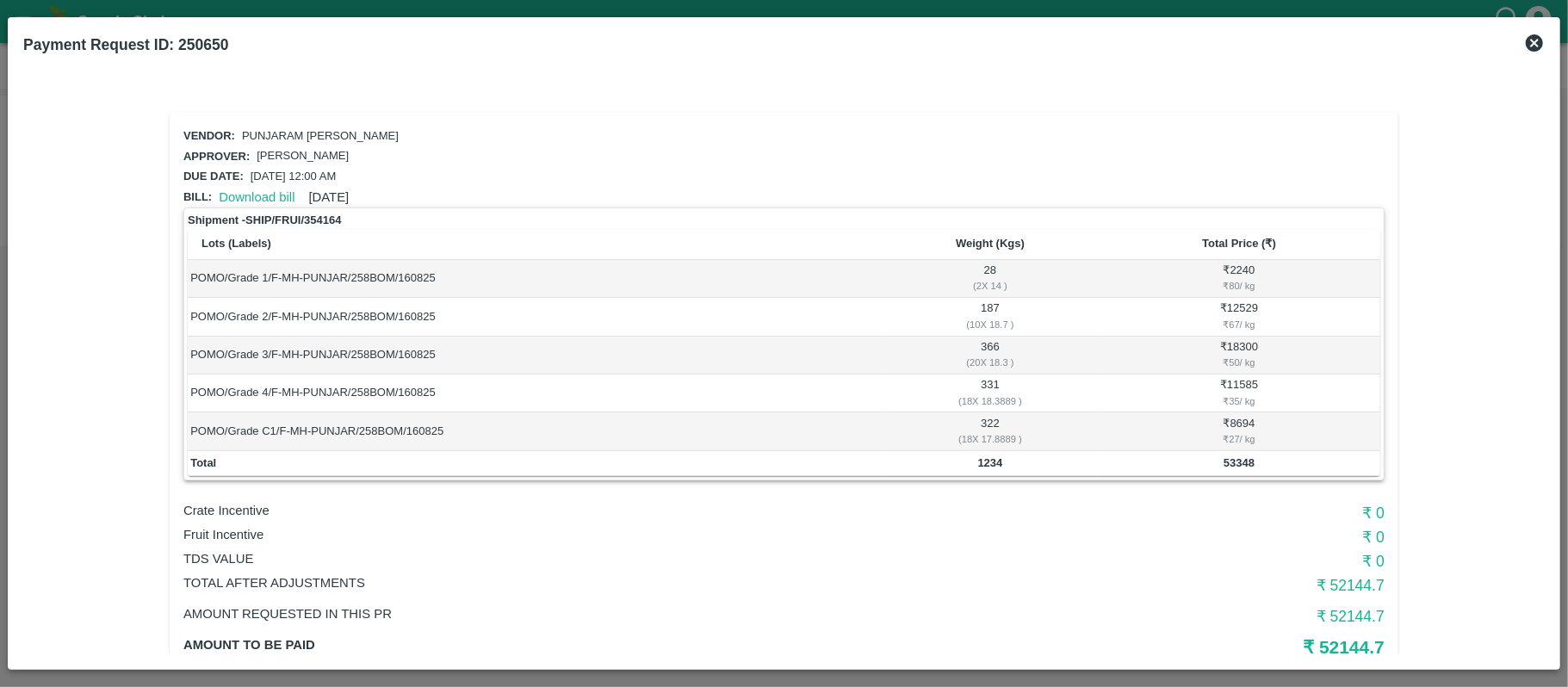
click at [963, 401] on div "( 18 X 18.3889 )" at bounding box center [990, 402] width 210 height 15
click at [981, 465] on b "1234" at bounding box center [990, 463] width 25 height 13
copy b "1234"
click at [1236, 456] on b "53348" at bounding box center [1238, 463] width 31 height 13
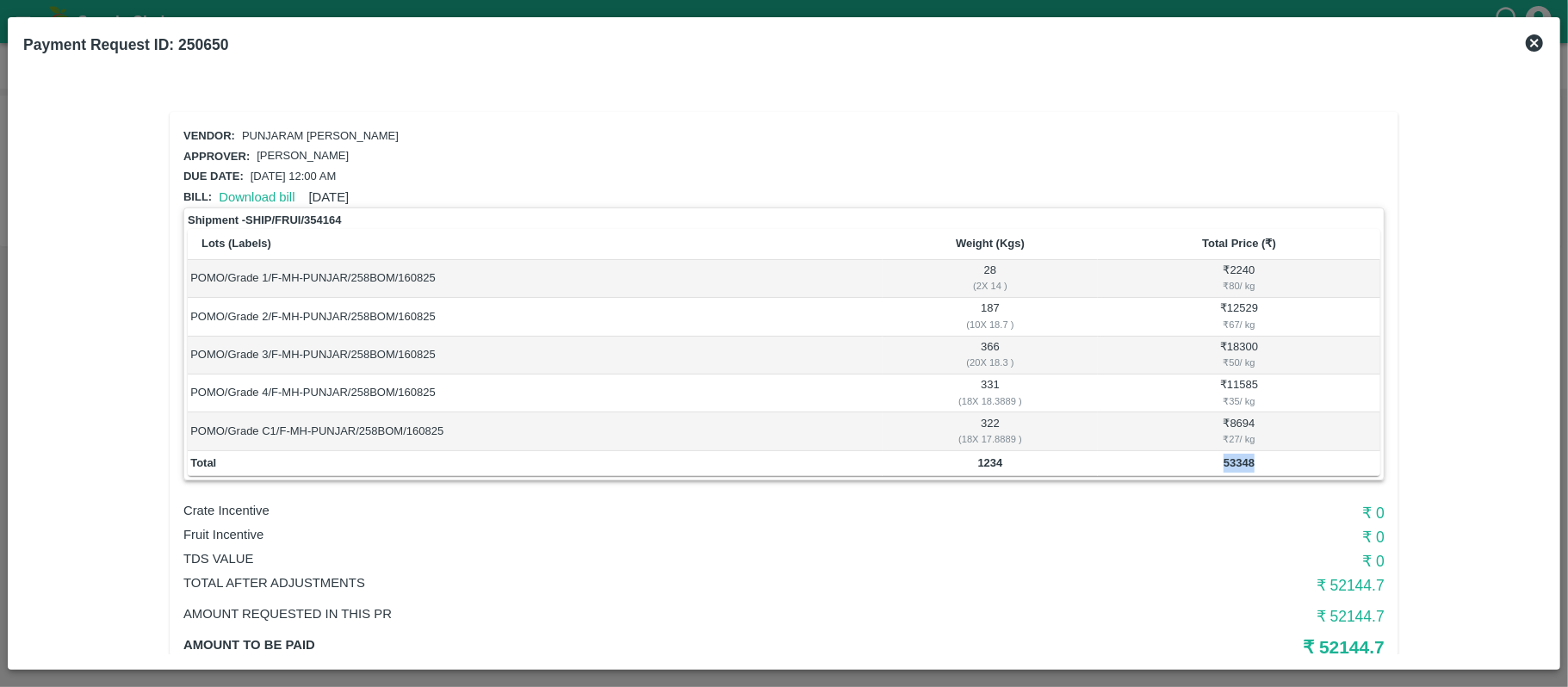
click at [1236, 456] on b "53348" at bounding box center [1238, 463] width 31 height 13
copy b "53348"
click at [993, 456] on b "1234" at bounding box center [990, 463] width 25 height 13
copy b "1234"
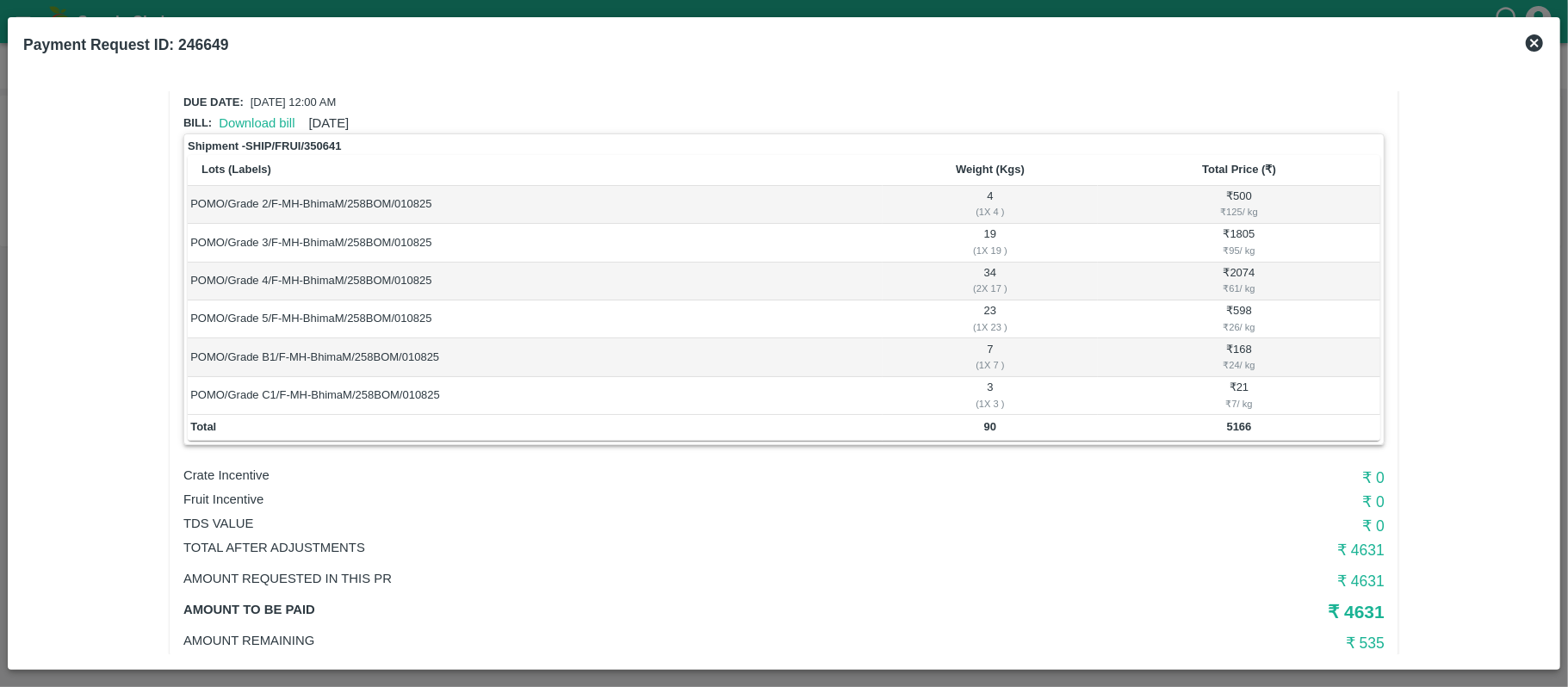
scroll to position [114, 0]
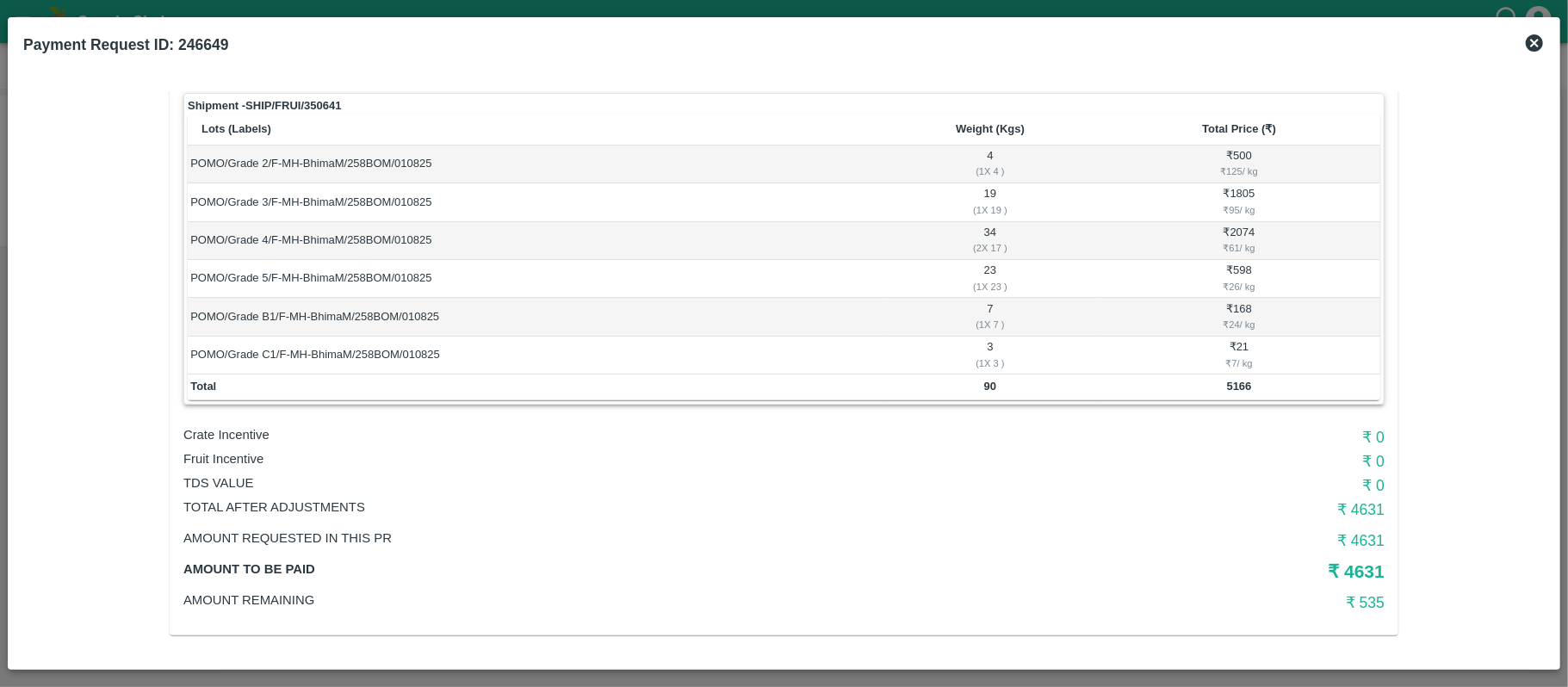
click at [992, 389] on b "90" at bounding box center [990, 386] width 12 height 13
copy b "90"
click at [1233, 394] on td "5166" at bounding box center [1238, 386] width 282 height 26
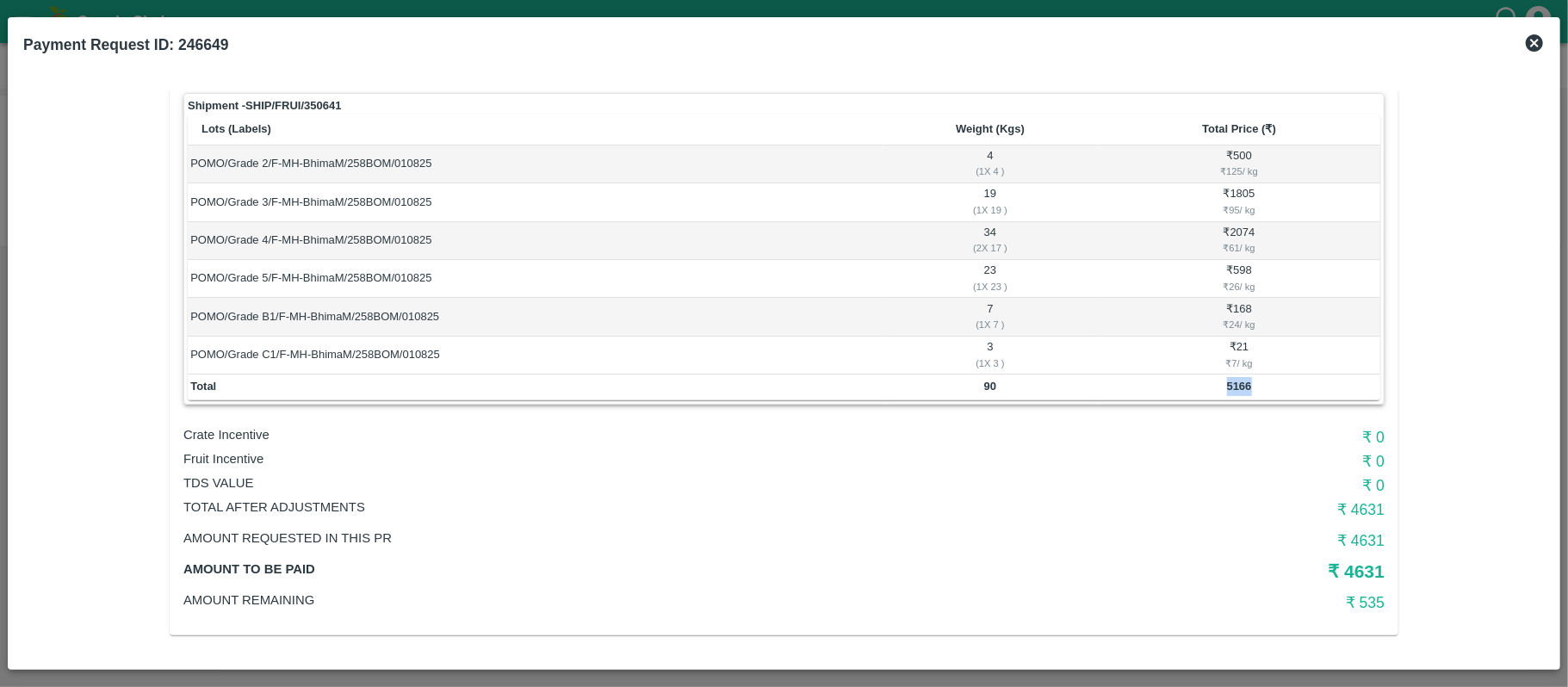
copy b "5166"
click at [978, 384] on td "90" at bounding box center [990, 386] width 215 height 26
copy b "90"
